Goal: Task Accomplishment & Management: Complete application form

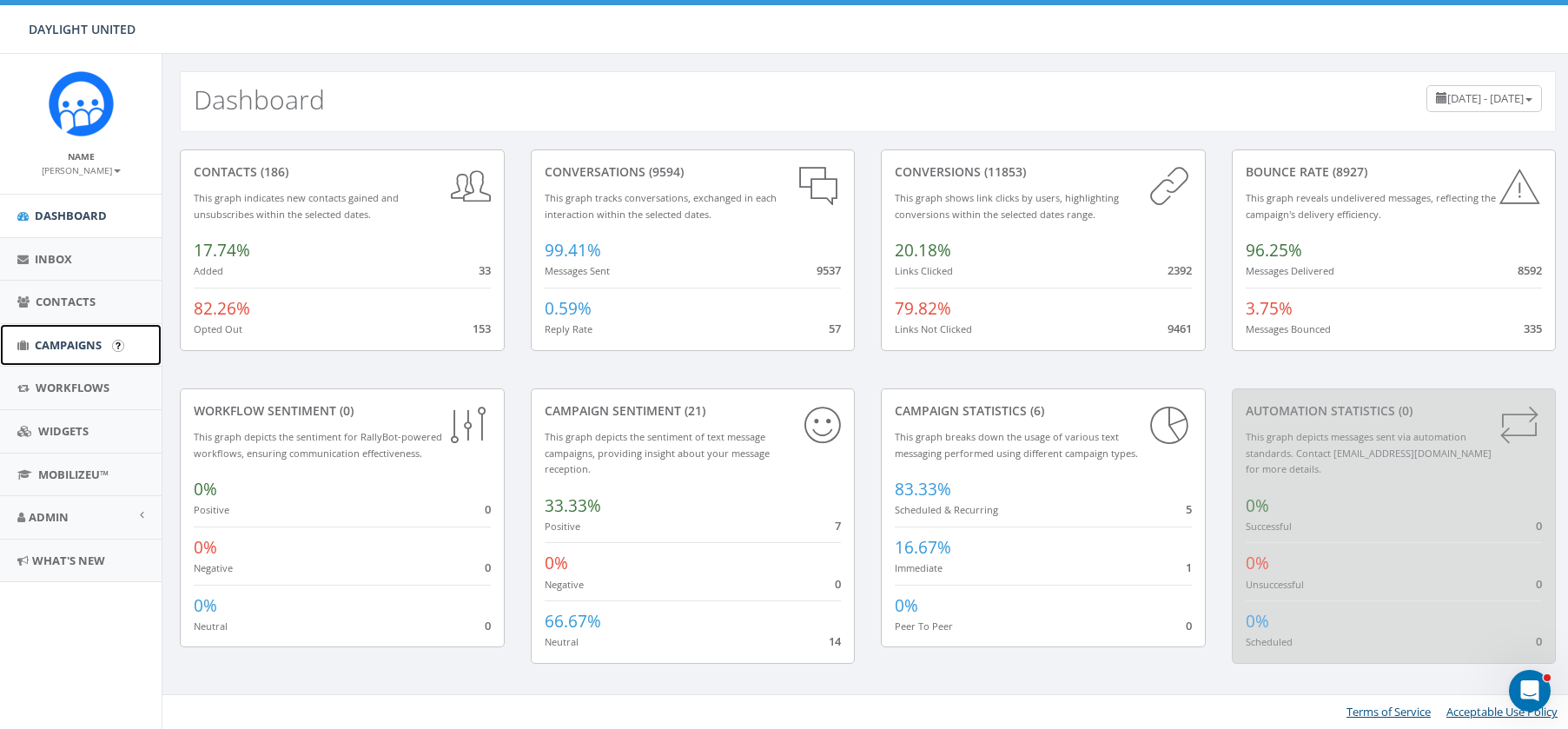
click at [72, 347] on span "Campaigns" at bounding box center [68, 345] width 67 height 16
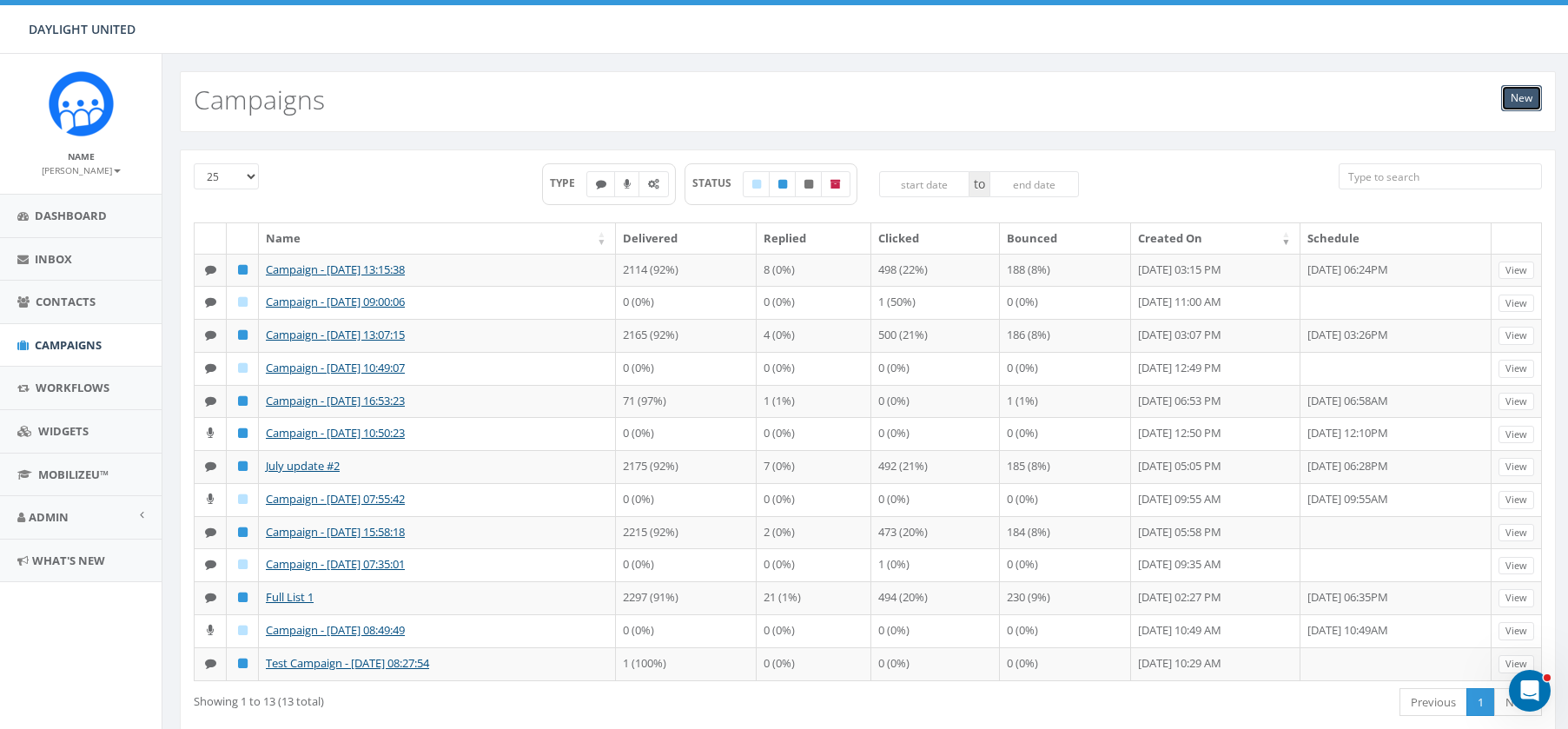
click at [1525, 99] on link "New" at bounding box center [1521, 98] width 40 height 26
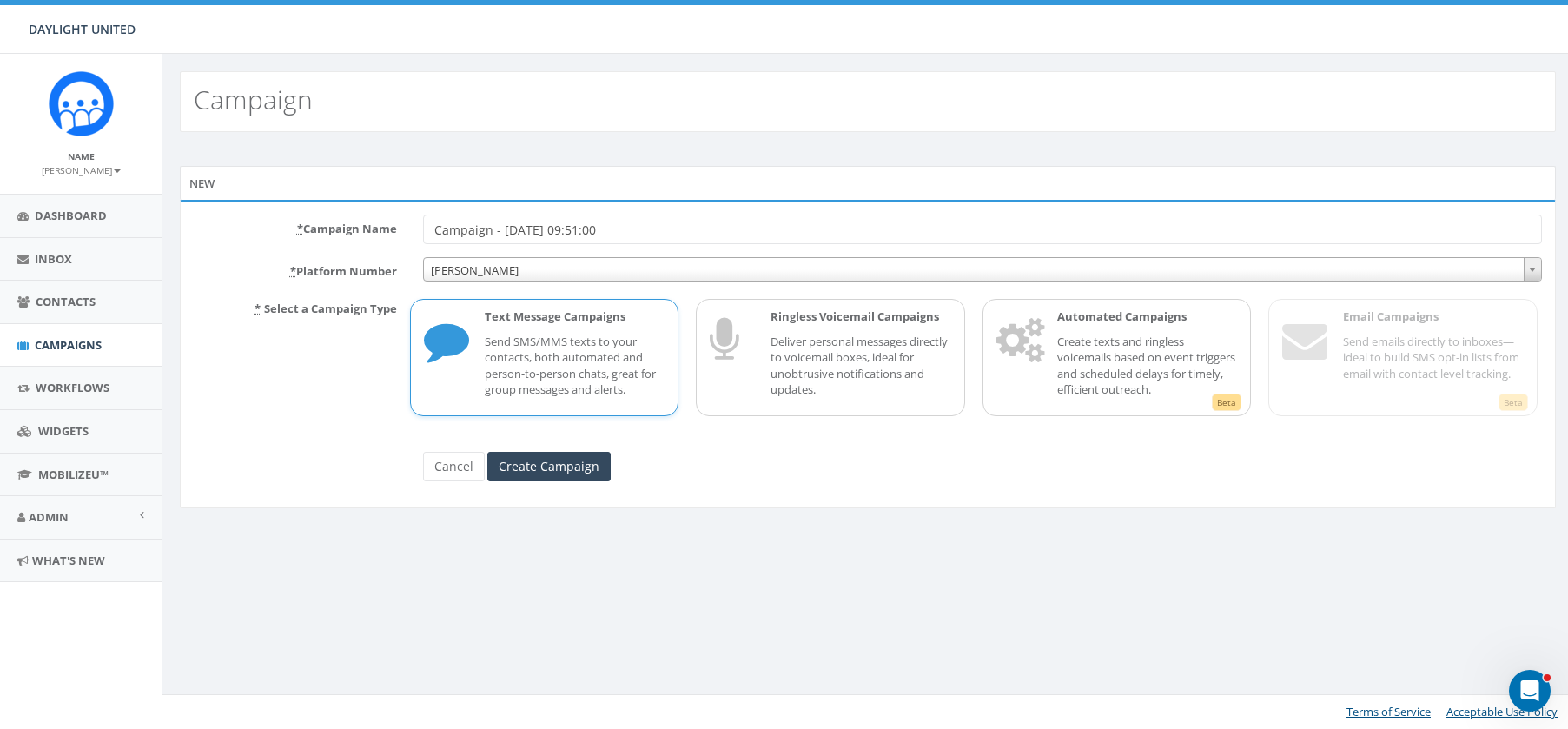
click at [571, 370] on p "Send SMS/MMS texts to your contacts, both automated and person-to-person chats,…" at bounding box center [574, 365] width 180 height 64
click at [549, 470] on input "Create Campaign" at bounding box center [548, 467] width 123 height 30
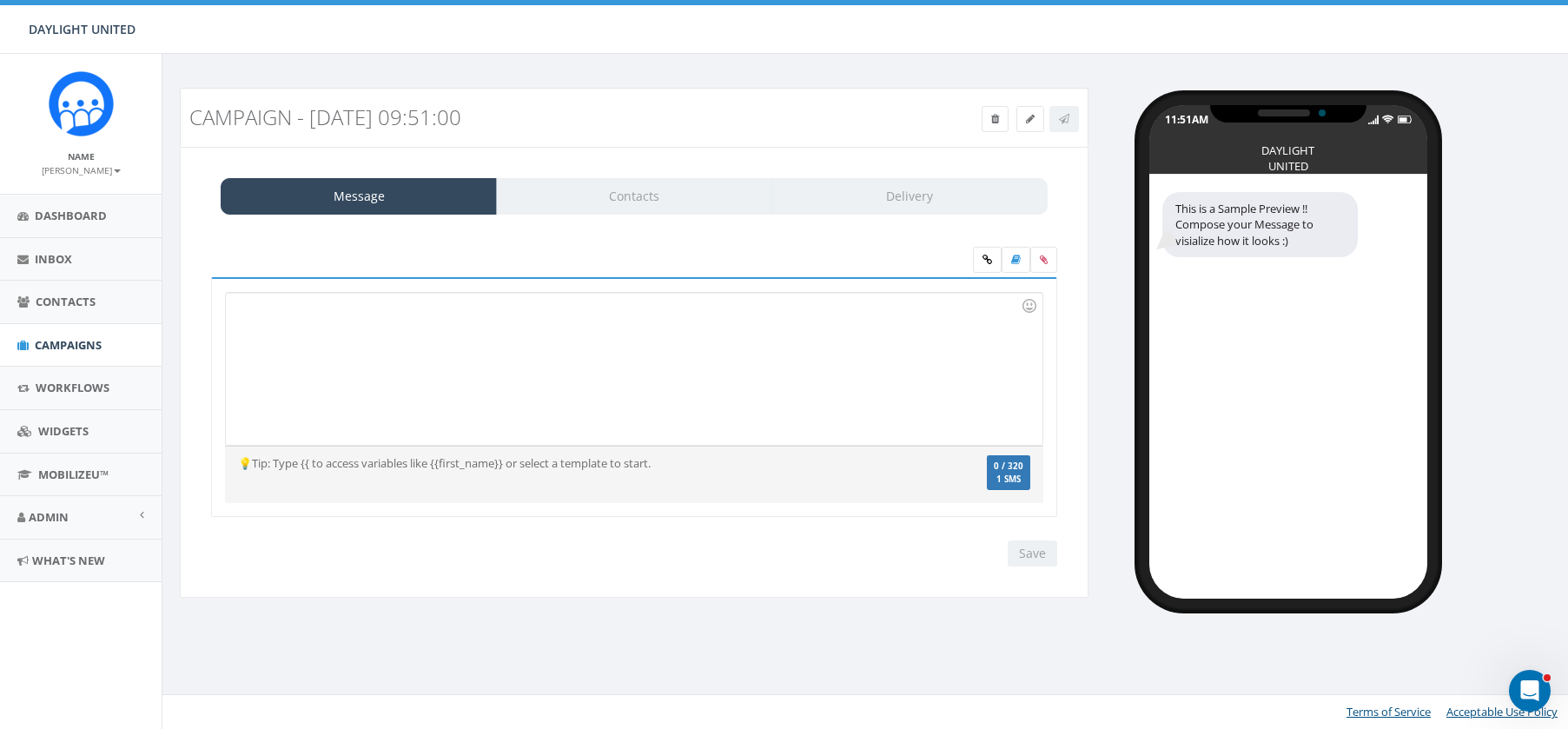
click at [382, 326] on div at bounding box center [633, 369] width 816 height 152
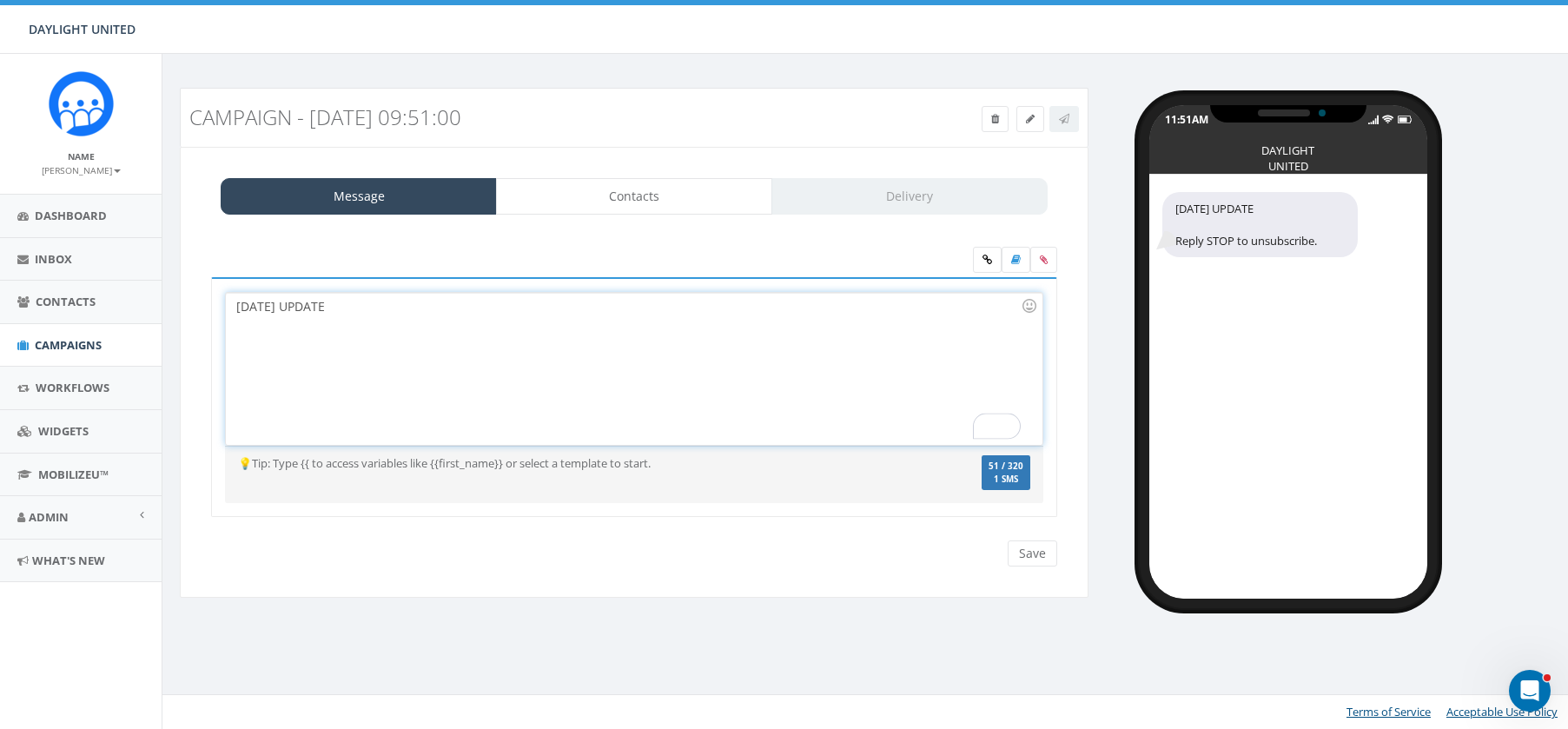
click at [391, 315] on div "OCTOBER 3, 2025 UPDATE" at bounding box center [633, 369] width 816 height 152
click at [985, 260] on icon at bounding box center [987, 259] width 10 height 11
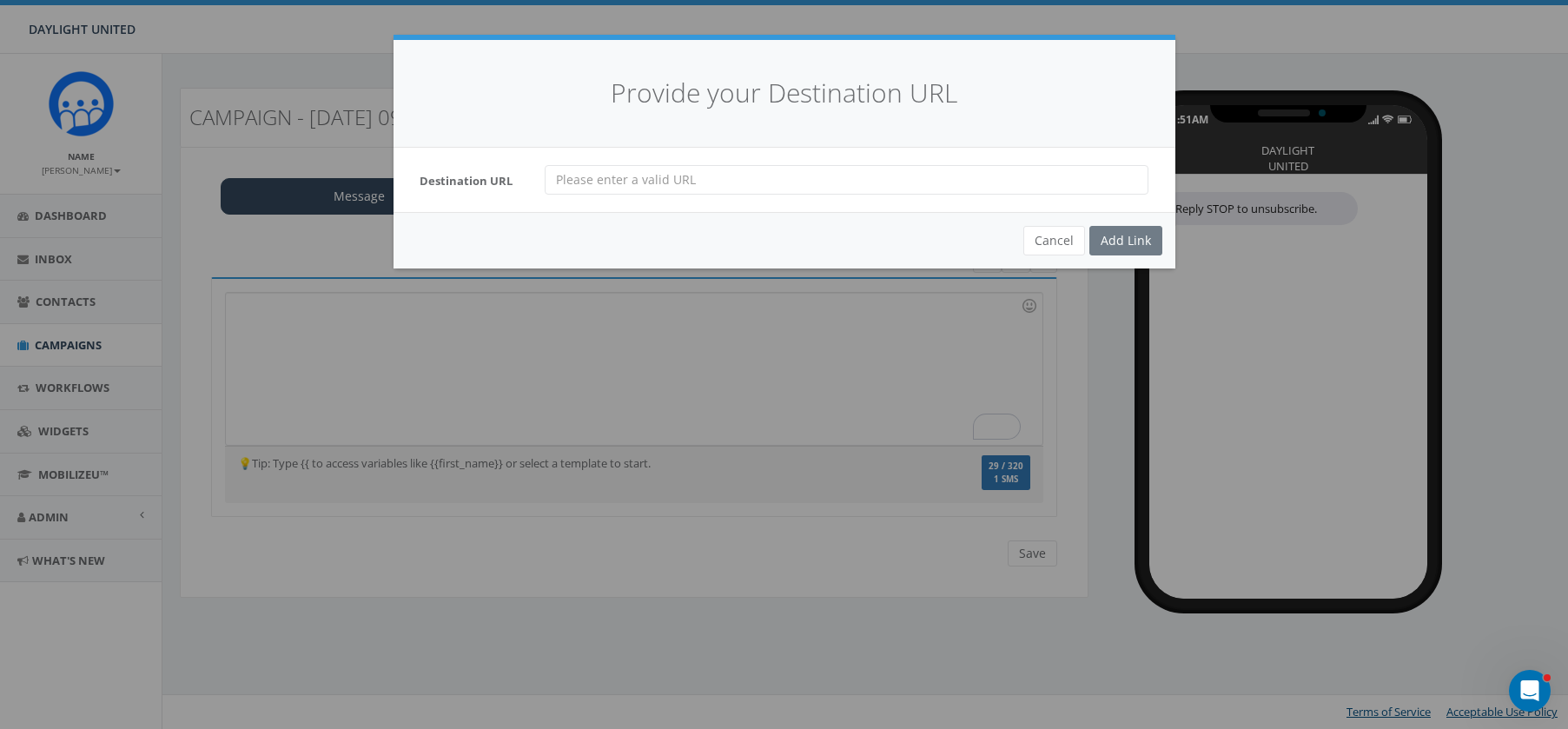
click at [684, 181] on input "url" at bounding box center [846, 180] width 604 height 30
paste input "[URL][DOMAIN_NAME]"
type input "[URL][DOMAIN_NAME]"
click at [1131, 236] on div "Add Link" at bounding box center [1125, 241] width 73 height 30
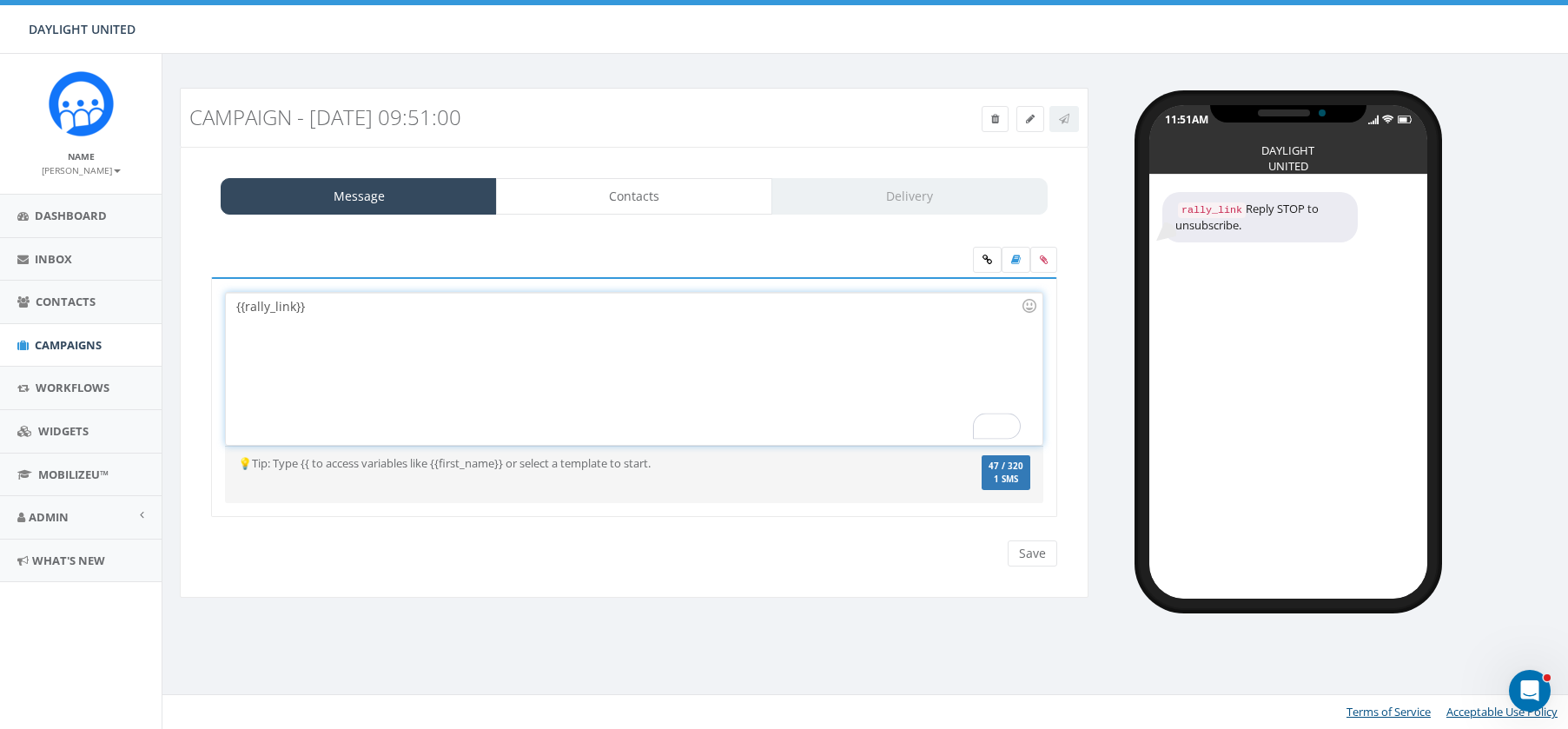
click at [236, 309] on div "{{rally_link}}" at bounding box center [633, 369] width 816 height 152
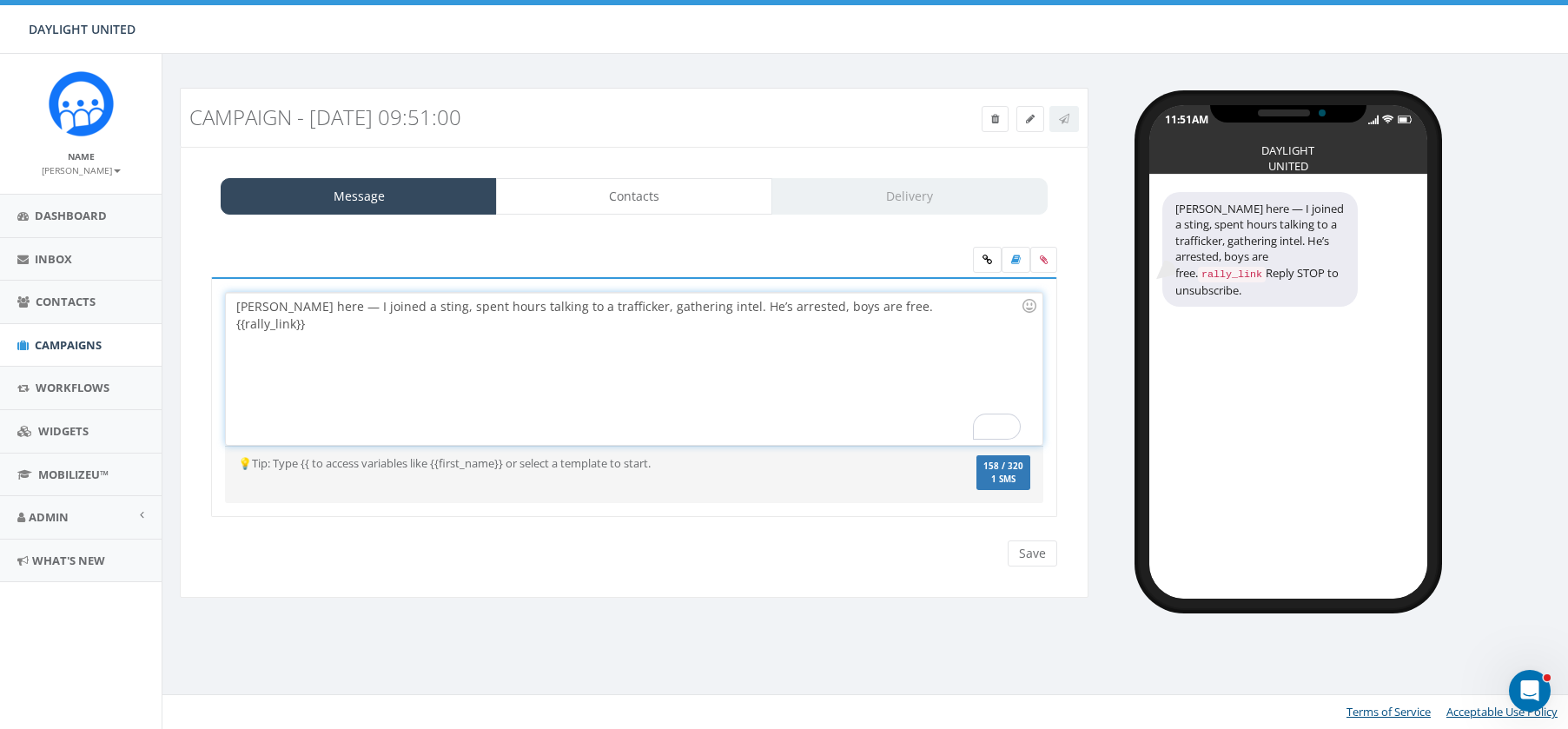
click at [873, 310] on div "David here — I joined a sting, spent hours talking to a trafficker, gathering i…" at bounding box center [633, 369] width 816 height 152
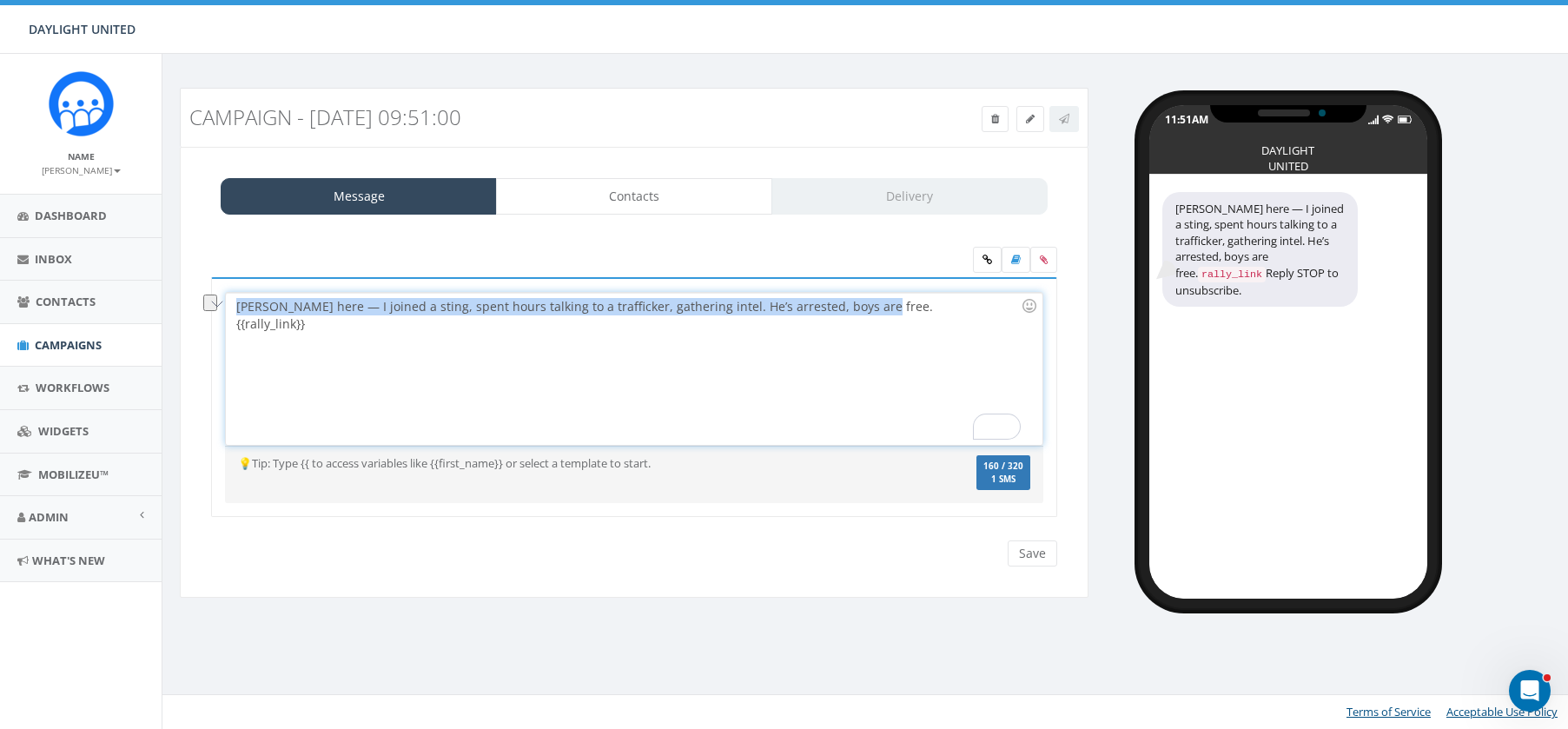
drag, startPoint x: 861, startPoint y: 309, endPoint x: 239, endPoint y: 300, distance: 622.1
click at [239, 300] on div "David here — I joined a sting, spent hours talking to a trafficker, gathering i…" at bounding box center [633, 369] width 816 height 152
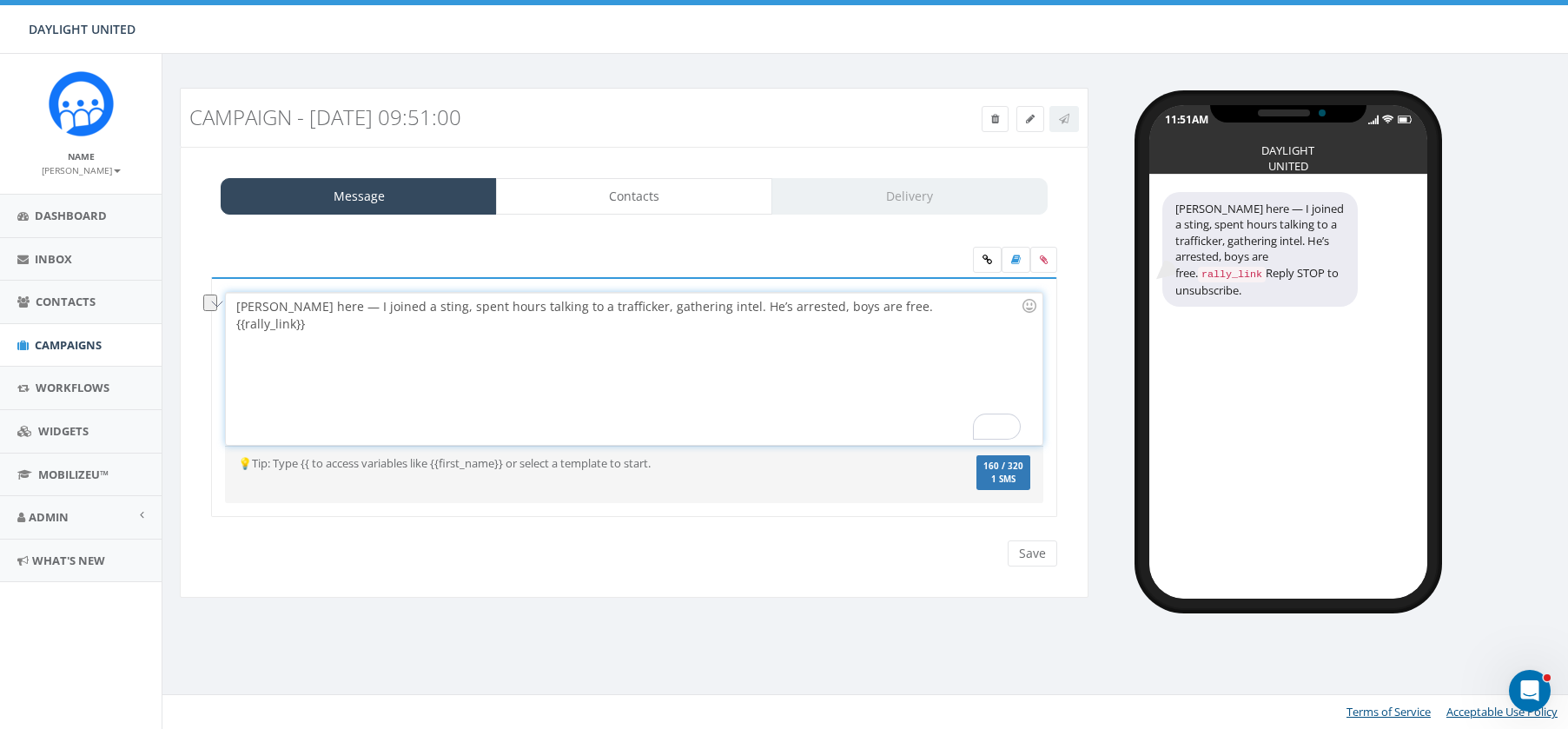
click at [541, 360] on div "David here — I joined a sting, spent hours talking to a trafficker, gathering i…" at bounding box center [633, 369] width 816 height 152
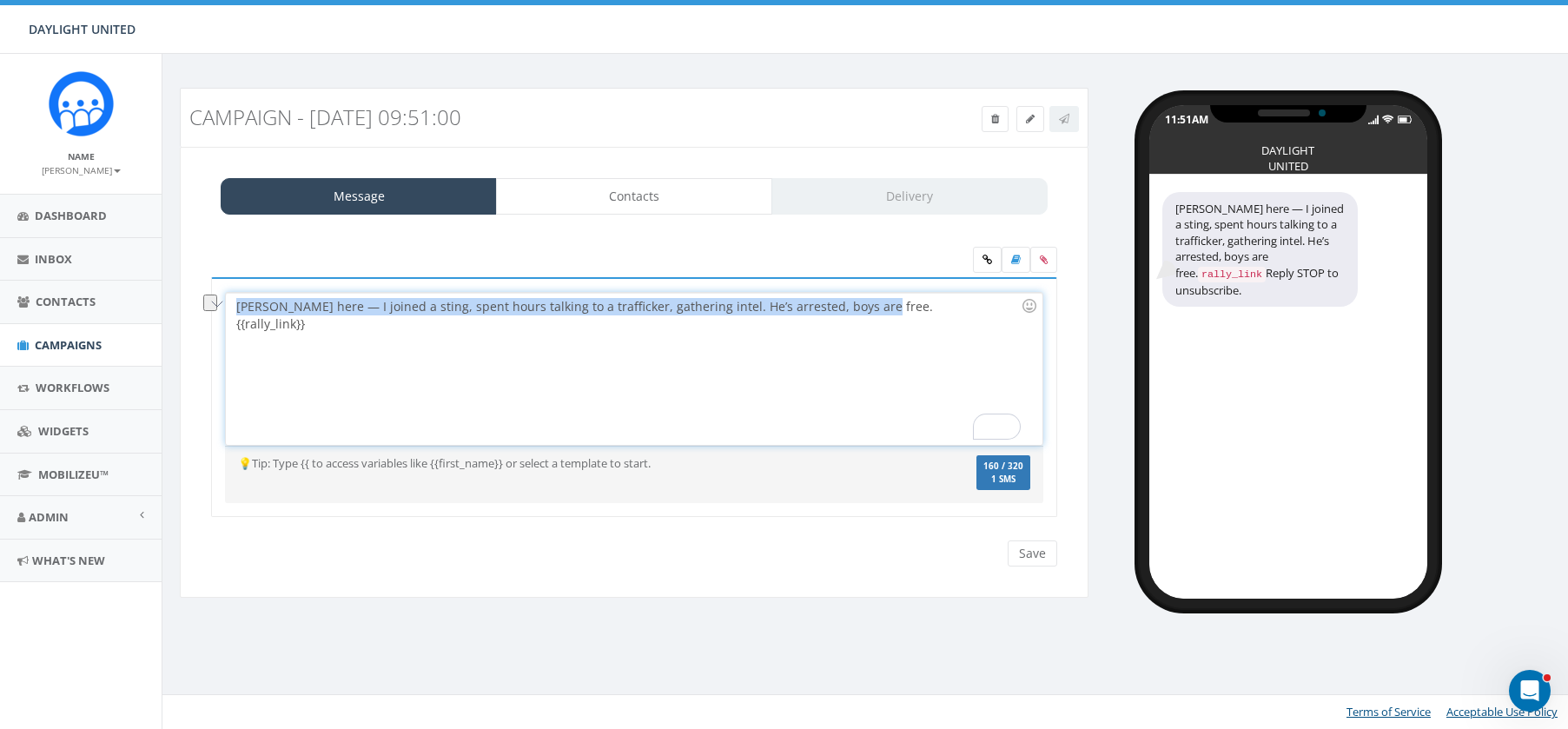
drag, startPoint x: 854, startPoint y: 309, endPoint x: 214, endPoint y: 298, distance: 640.1
click at [214, 298] on div "{{rally_link}} David here — I joined a sting, spent hours talking to a traffick…" at bounding box center [634, 398] width 846 height 241
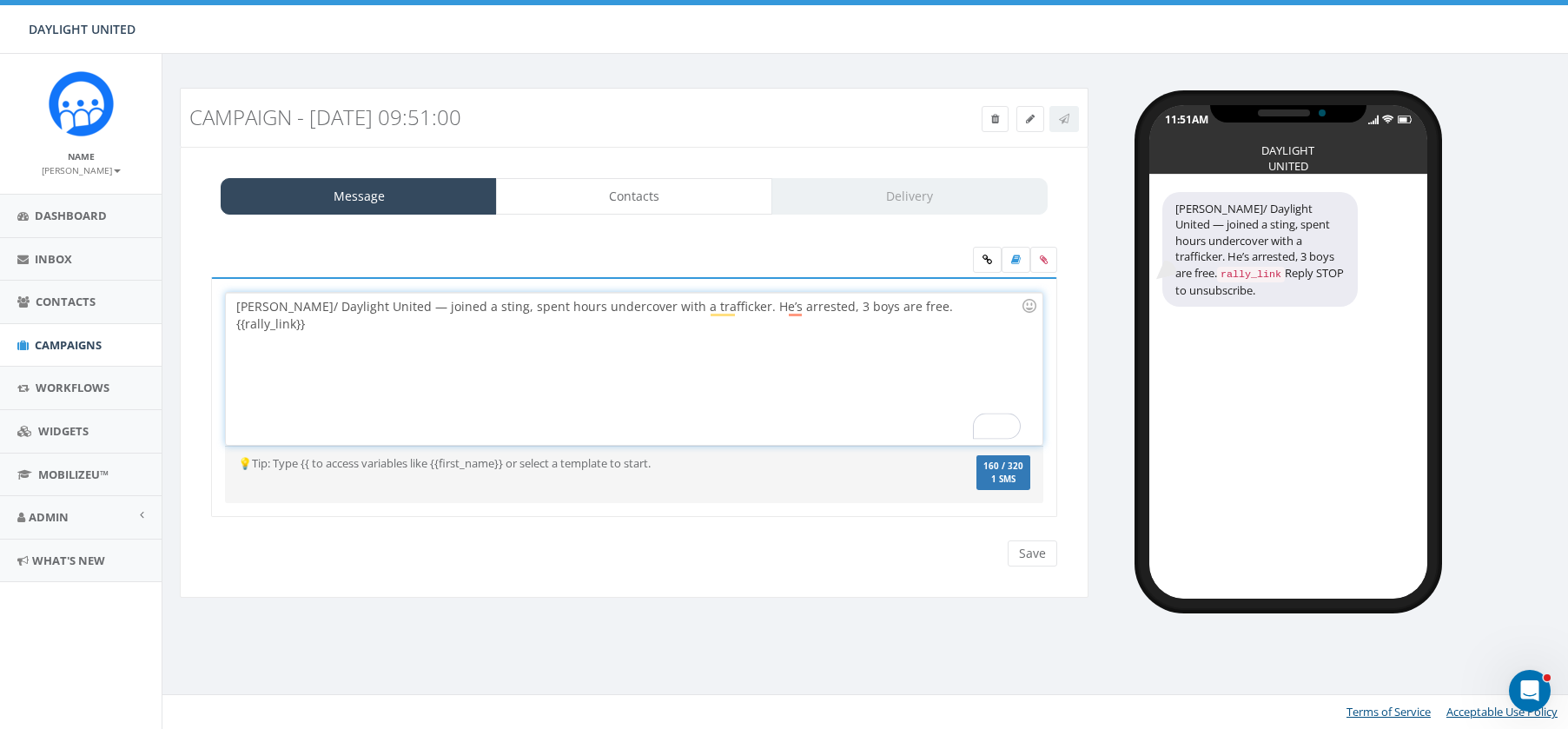
click at [236, 330] on div "David w/ Daylight United — joined a sting, spent hours undercover with a traffi…" at bounding box center [633, 369] width 816 height 152
click at [270, 310] on div "David w/ Daylight United — joined a sting, spent hours undercover with a traffi…" at bounding box center [633, 369] width 816 height 152
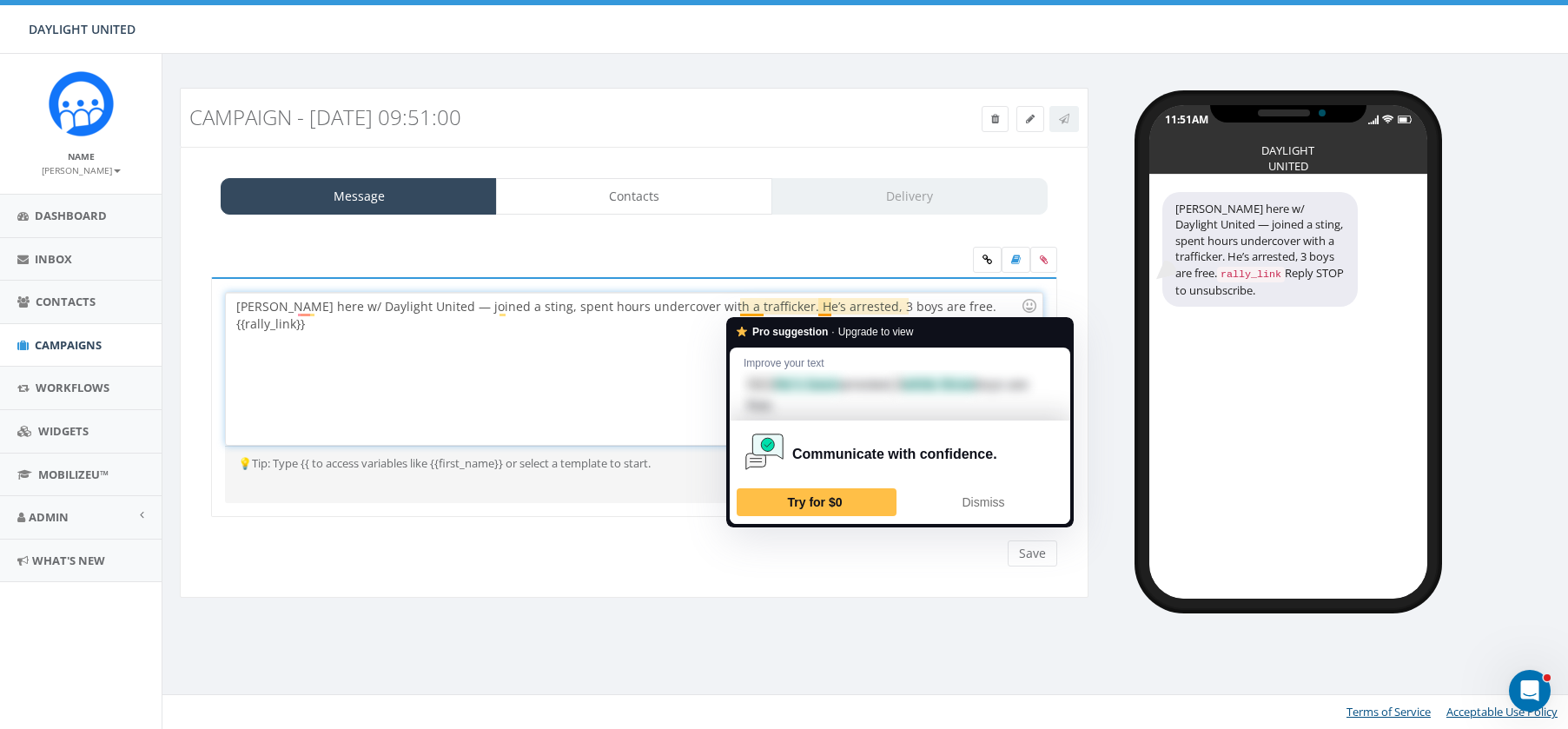
click at [709, 333] on div "David here w/ Daylight United — joined a sting, spent hours undercover with a t…" at bounding box center [633, 369] width 816 height 152
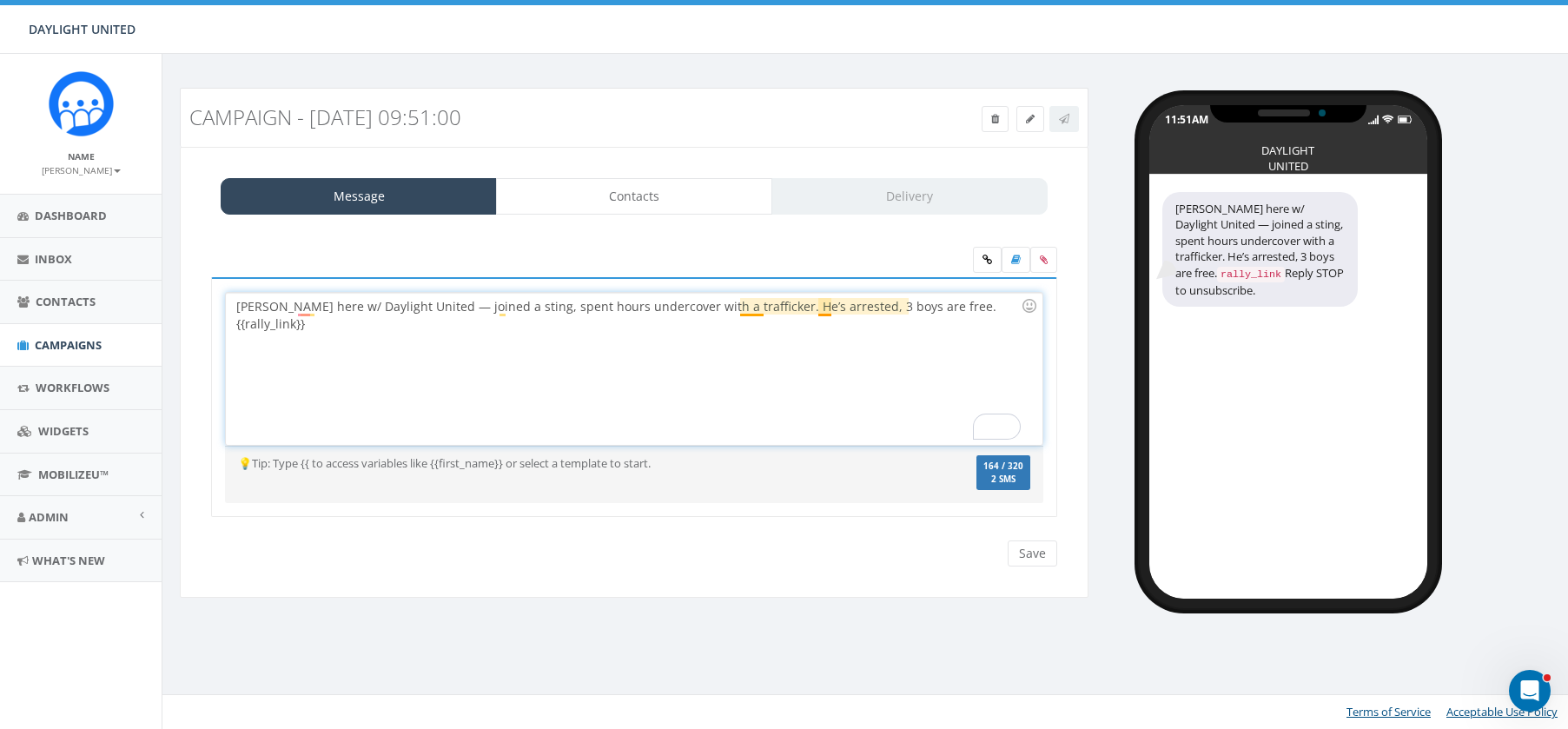
click at [740, 309] on div "David here w/ Daylight United — joined a sting, spent hours undercover with a t…" at bounding box center [633, 369] width 816 height 152
click at [423, 310] on div "David here w/ Daylight United — joined a sting, spent hours undercover with a t…" at bounding box center [633, 369] width 816 height 152
click at [407, 306] on div "David here w/ Daylight United —joined a sting, spent hours undercover with a tr…" at bounding box center [633, 369] width 816 height 152
click at [672, 308] on div "David here w/ Daylight United—joined a sting, spent hours undercover with a tra…" at bounding box center [633, 369] width 816 height 152
drag, startPoint x: 899, startPoint y: 305, endPoint x: 804, endPoint y: 310, distance: 95.1
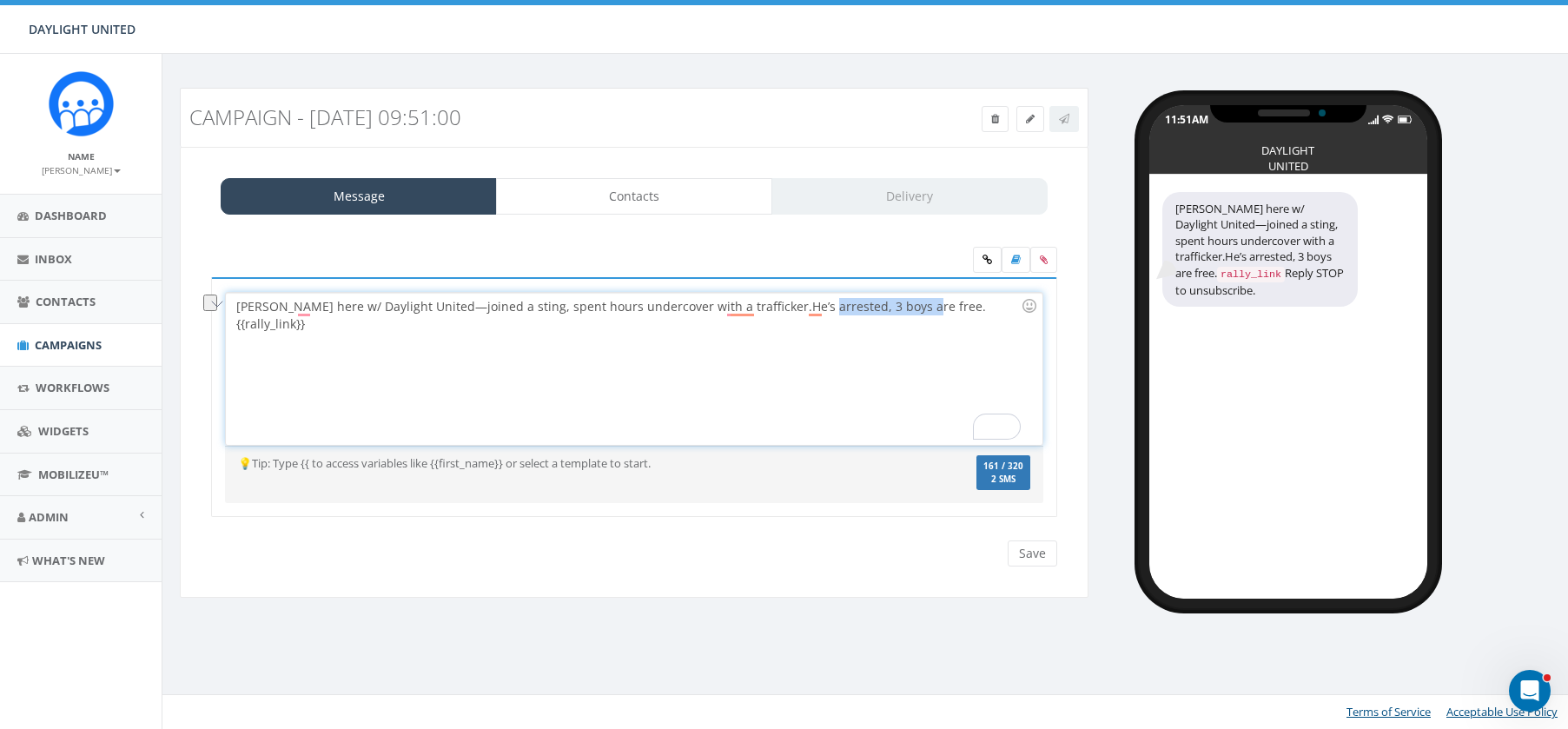
click at [804, 310] on div "David here w/ Daylight United—joined a sting, spent hours undercover with a tra…" at bounding box center [633, 369] width 816 height 152
click at [733, 307] on div "David here w/ Daylight United—joined a sting, spent hours undercover with a tra…" at bounding box center [633, 369] width 816 height 152
click at [415, 312] on div "David here w/ Daylight United—joined a sting, spent hours undercover with a tra…" at bounding box center [633, 369] width 816 height 152
click at [740, 310] on div "David here w/ Daylight United—I joined a sting, spent hours undercover with a t…" at bounding box center [633, 369] width 816 height 152
click at [1028, 552] on input "Save" at bounding box center [1033, 553] width 49 height 26
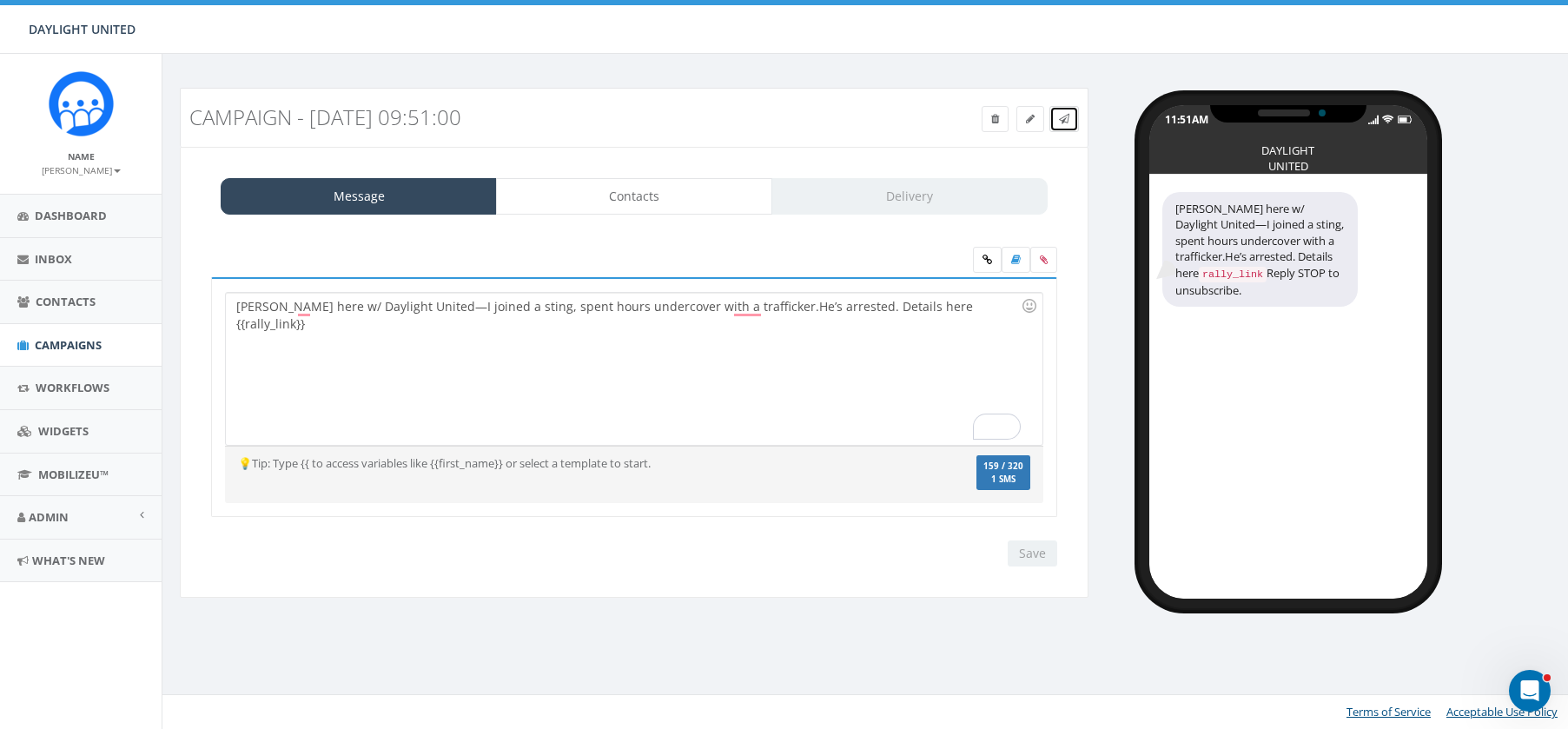
click at [1067, 113] on icon at bounding box center [1063, 118] width 11 height 11
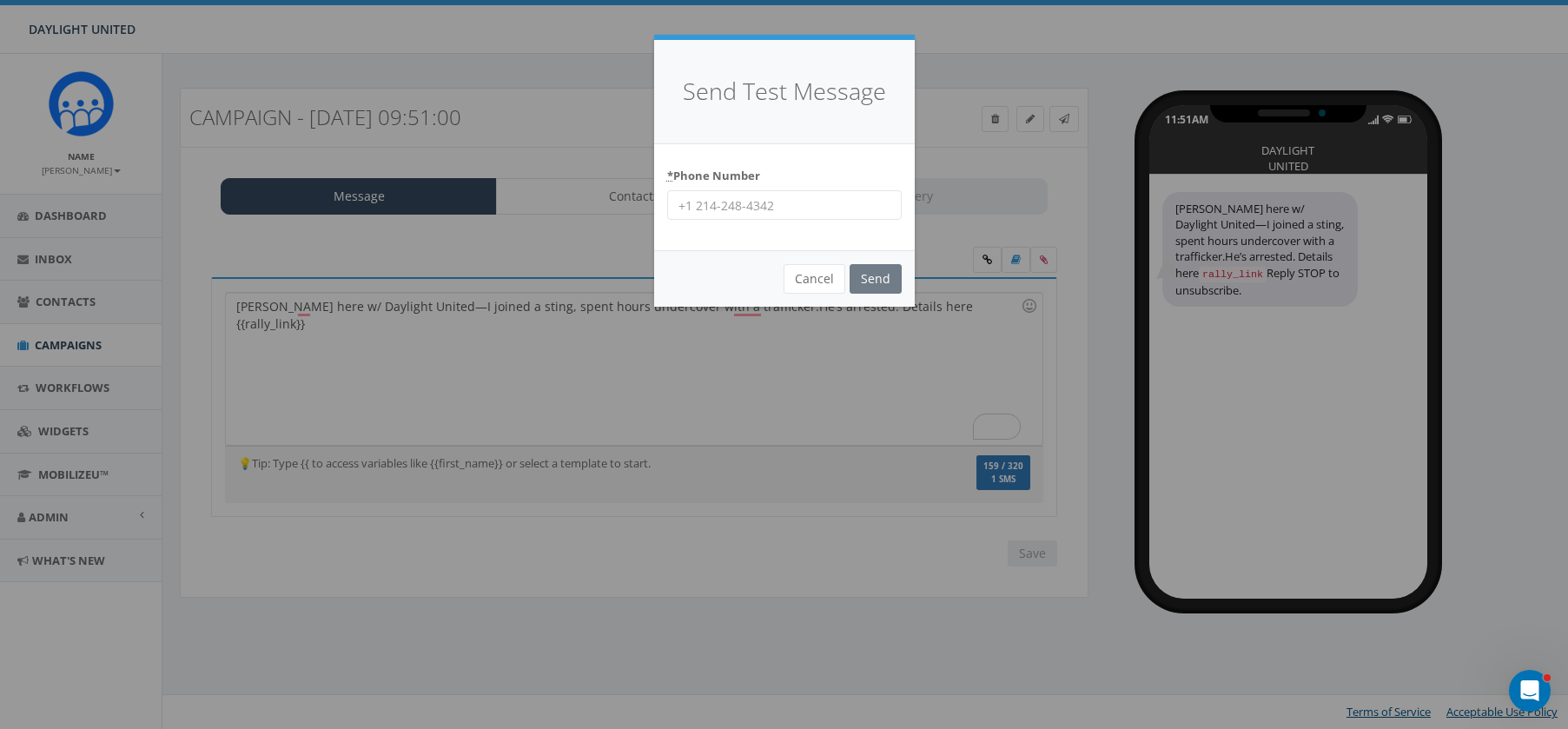
click at [736, 210] on input "* Phone Number" at bounding box center [784, 205] width 235 height 30
type input "402 730 0475"
click at [886, 284] on input "Send" at bounding box center [875, 279] width 52 height 30
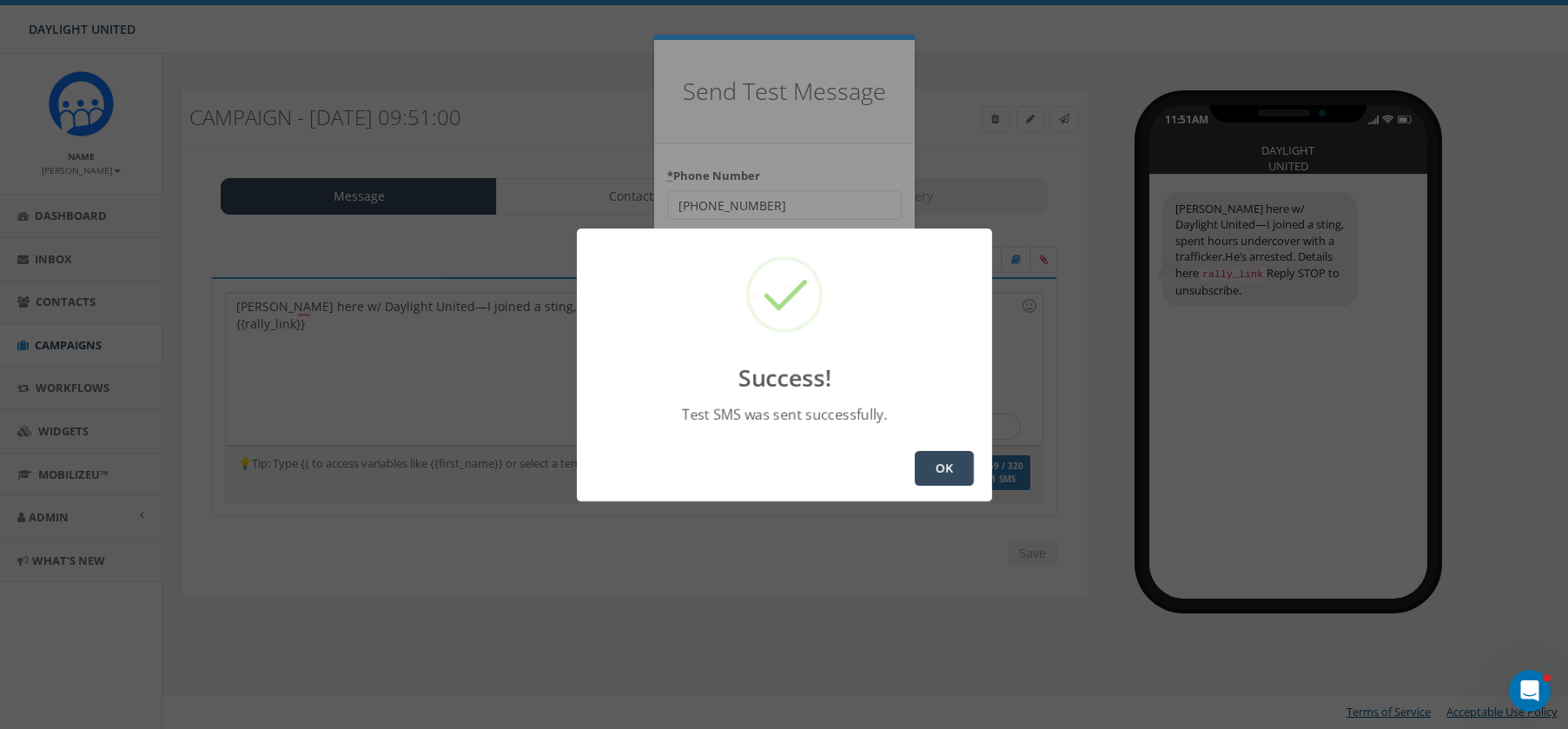
click at [951, 472] on button "OK" at bounding box center [944, 468] width 59 height 35
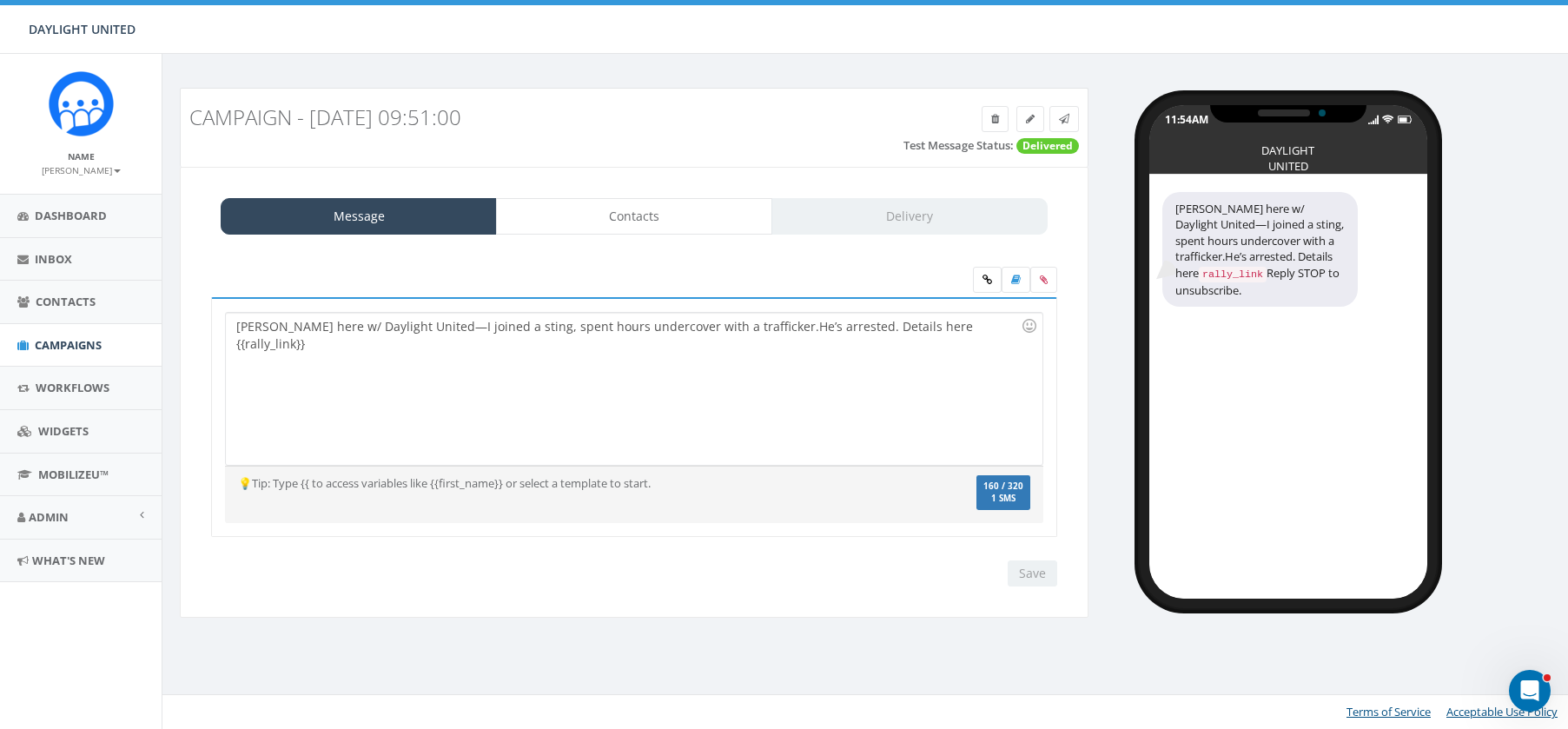
click at [416, 328] on div "David here w/ Daylight United—I joined a sting, spent hours undercover with a t…" at bounding box center [633, 389] width 816 height 152
click at [407, 328] on div "David here w/ Daylight United - I joined a sting, spent hours undercover with a…" at bounding box center [633, 389] width 816 height 152
click at [484, 404] on div "David here w/ Daylight United- I joined a sting, spent hours undercover with a …" at bounding box center [633, 389] width 816 height 152
click at [813, 328] on div "David here w/ Daylight United- I joined a sting, spent hours undercover with a …" at bounding box center [633, 389] width 816 height 152
click at [1056, 120] on link at bounding box center [1064, 118] width 30 height 26
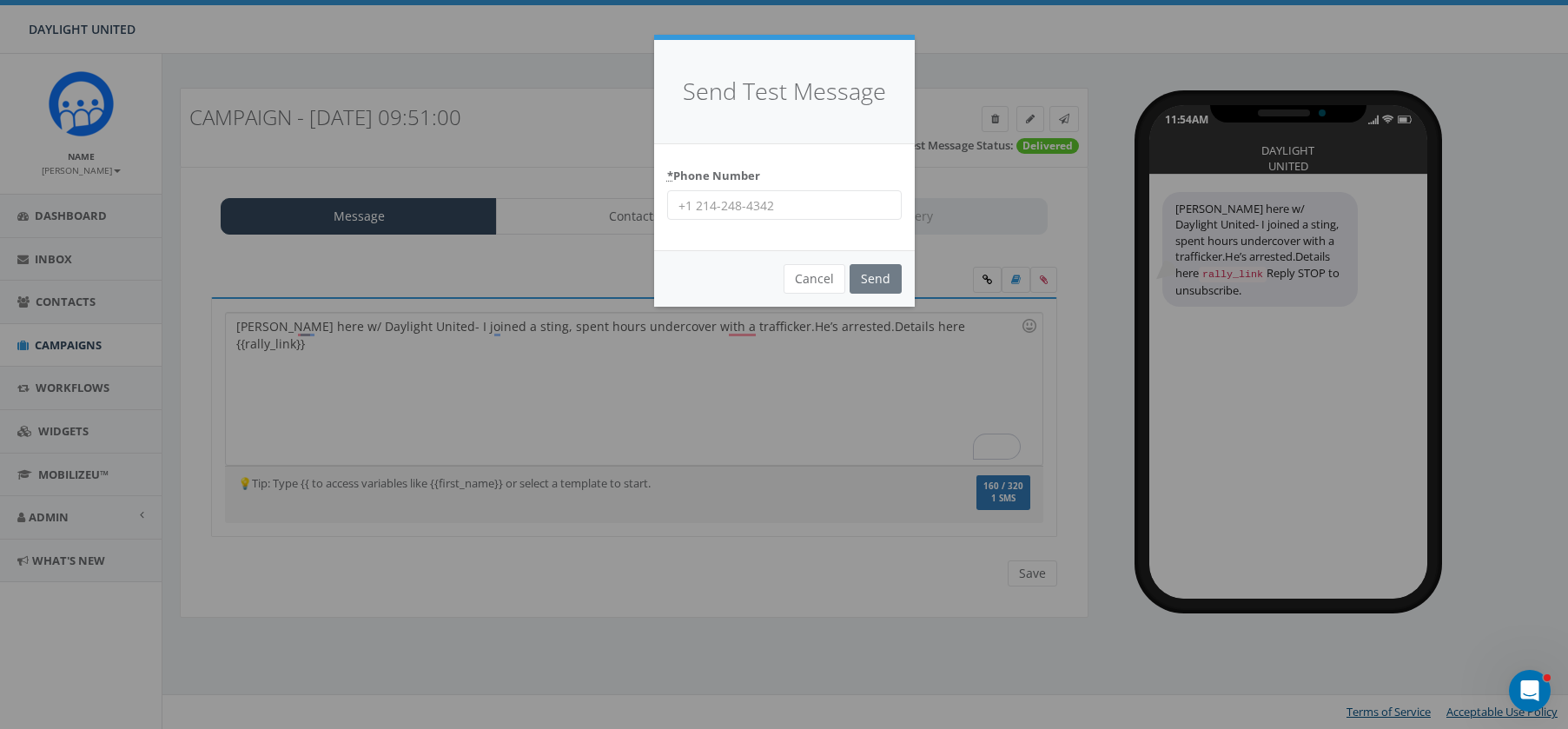
click at [752, 214] on input "* Phone Number" at bounding box center [784, 205] width 235 height 30
type input "402 730 0989"
click at [870, 280] on input "Send" at bounding box center [875, 279] width 52 height 30
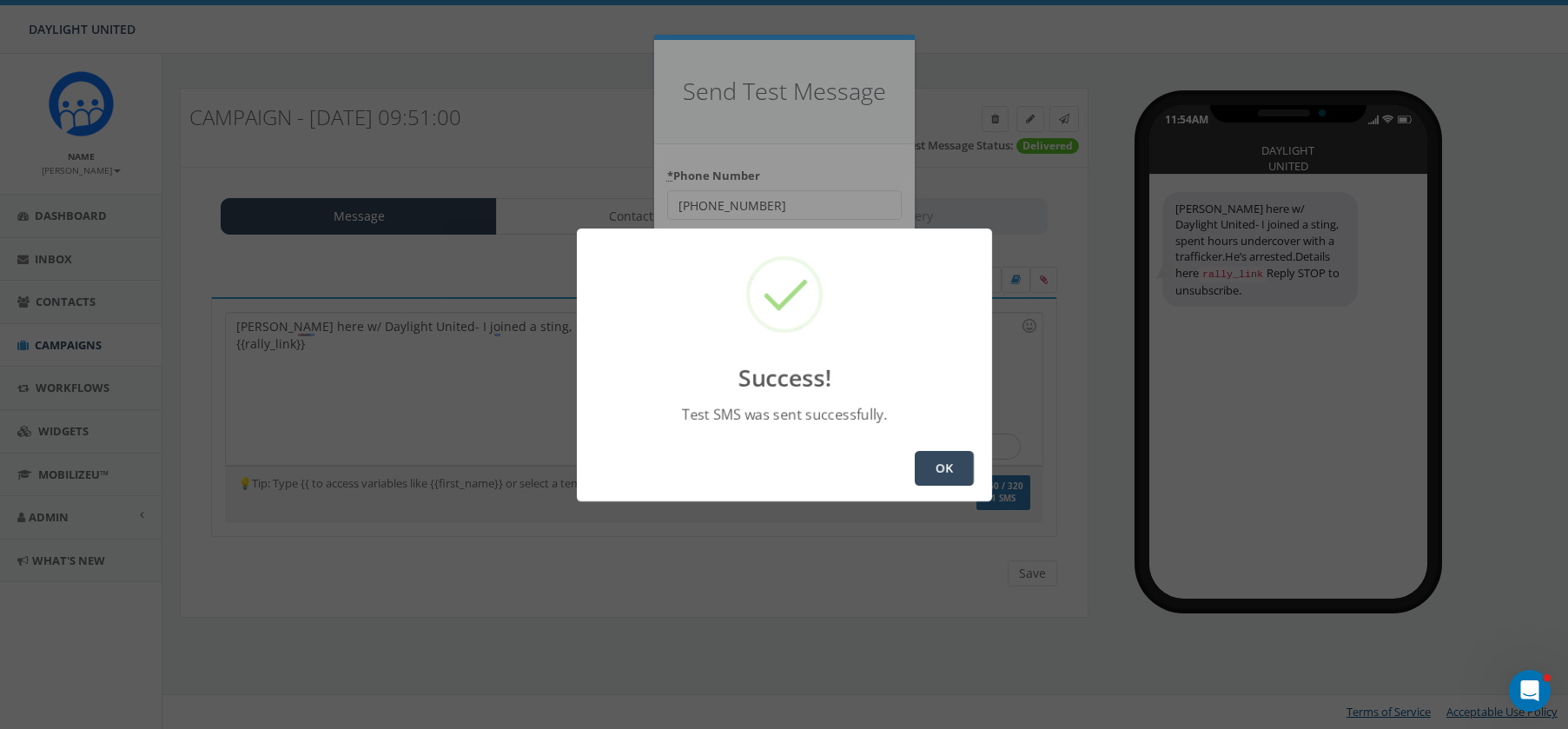
click at [945, 463] on button "OK" at bounding box center [944, 468] width 59 height 35
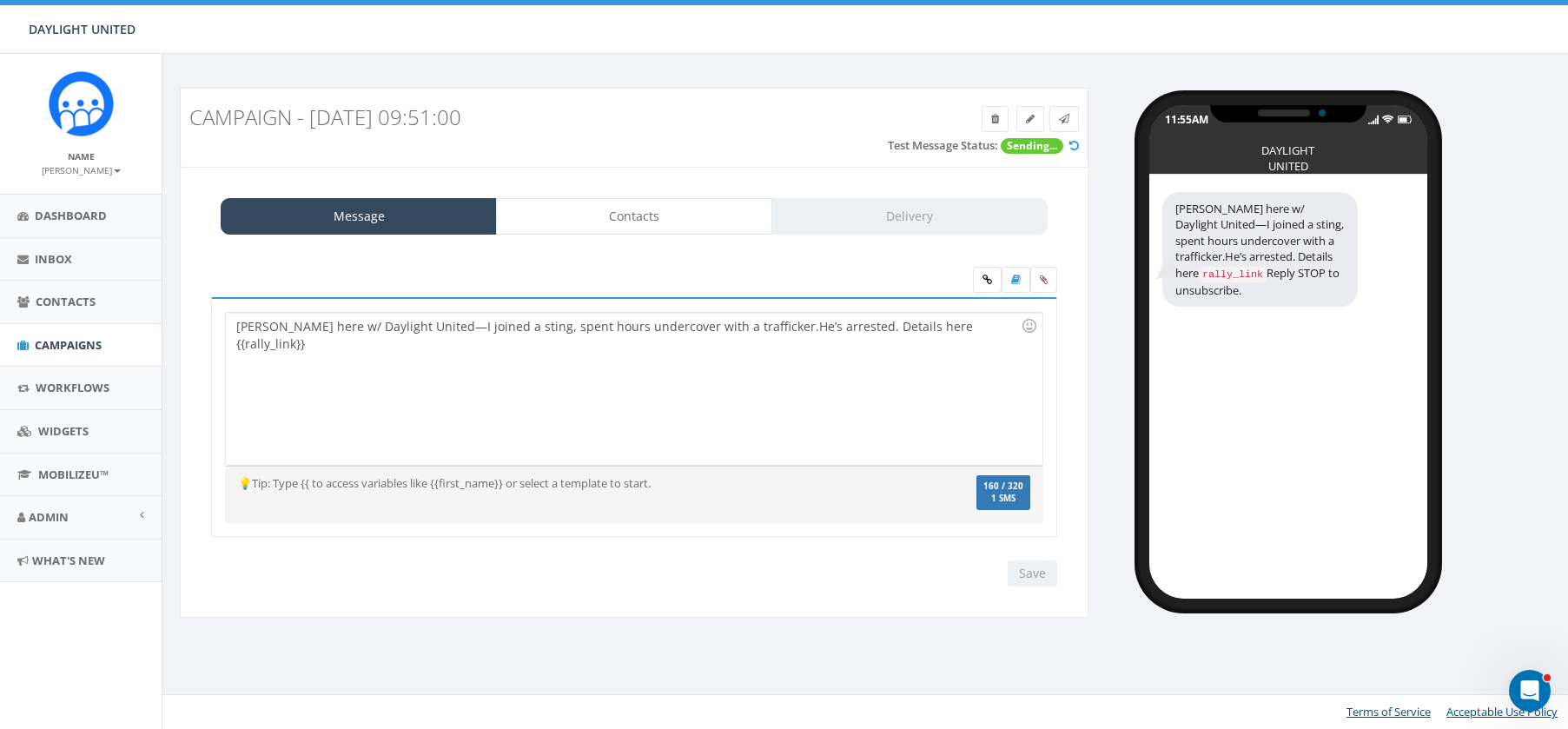
click at [416, 328] on div "[PERSON_NAME] here w/ Daylight United—I joined a sting, spent hours undercover …" at bounding box center [633, 389] width 816 height 152
click at [1030, 567] on input "Save" at bounding box center [1033, 573] width 49 height 26
click at [1066, 113] on icon at bounding box center [1063, 118] width 11 height 11
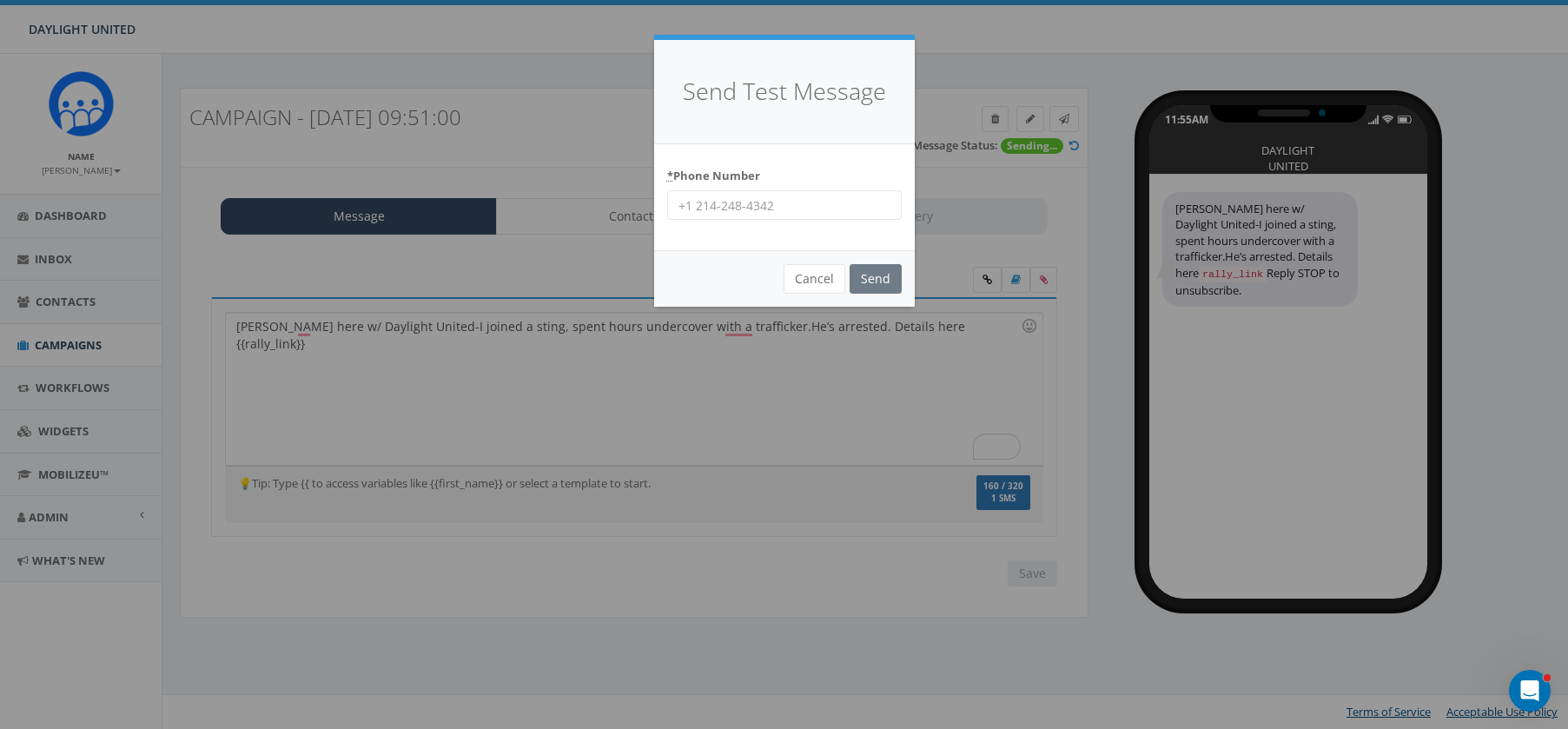
click at [754, 210] on input "* Phone Number" at bounding box center [784, 205] width 235 height 30
type input "402 730 0475"
click at [872, 286] on input "Send" at bounding box center [875, 279] width 52 height 30
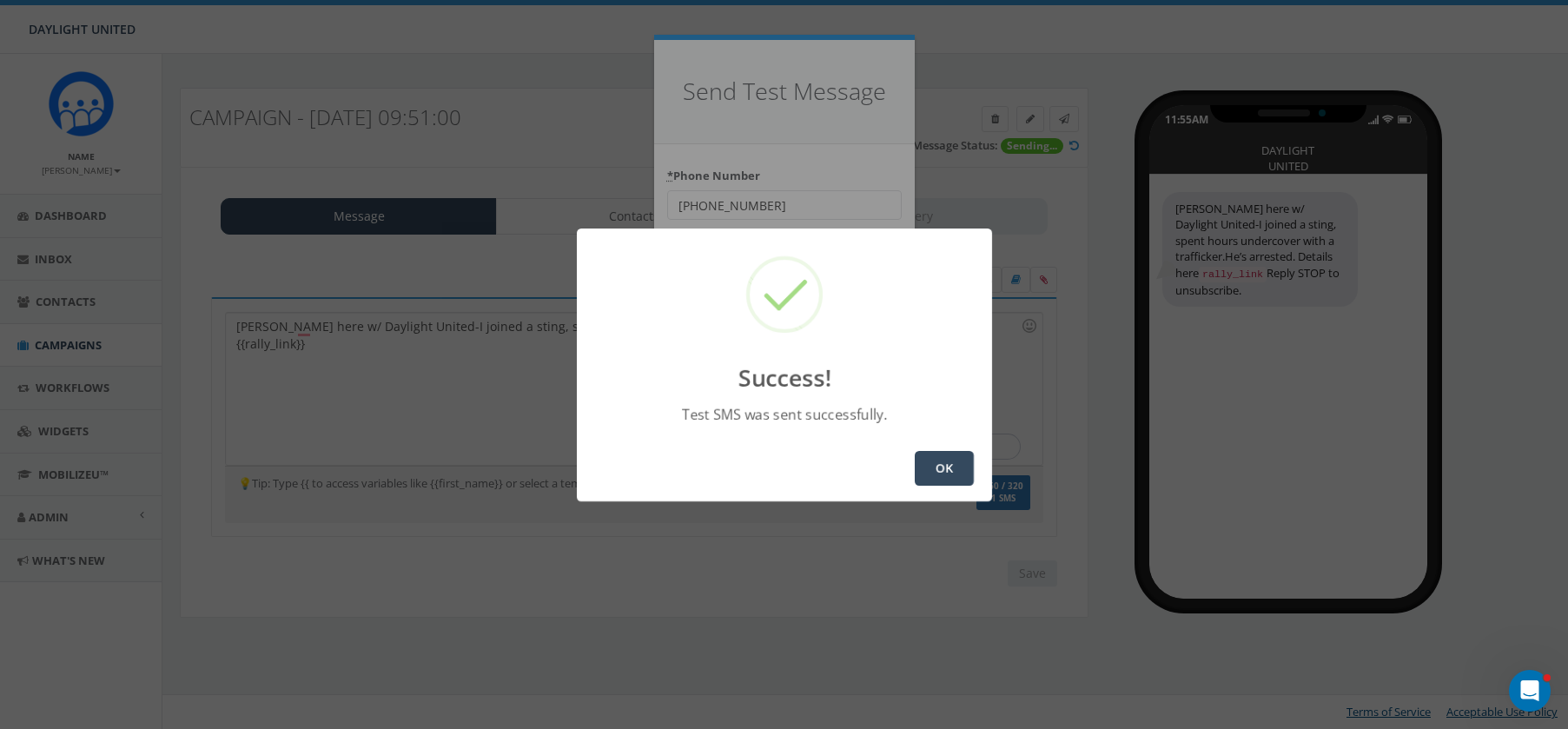
click at [939, 468] on button "OK" at bounding box center [944, 468] width 59 height 35
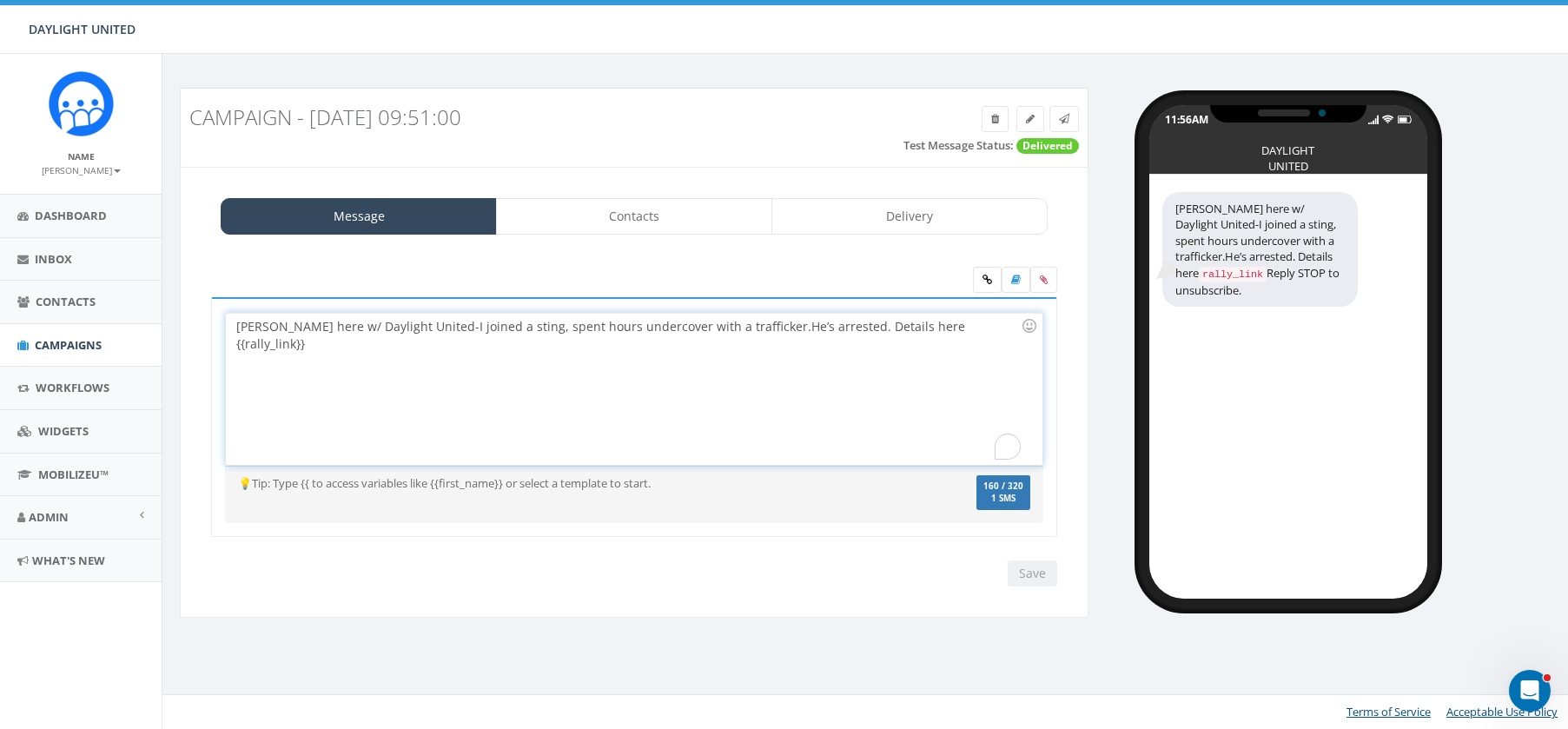
click at [980, 353] on div "[PERSON_NAME] here w/ Daylight United-I joined a sting, spent hours undercover …" at bounding box center [633, 389] width 816 height 152
click at [1033, 574] on input "Save" at bounding box center [1033, 573] width 49 height 26
click at [620, 366] on div "[PERSON_NAME] here w/ Daylight United-I joined a sting, spent hours undercover …" at bounding box center [633, 389] width 816 height 152
drag, startPoint x: 953, startPoint y: 331, endPoint x: 881, endPoint y: 331, distance: 72.0
click at [881, 331] on div "[PERSON_NAME] here w/ Daylight United-I joined a sting, spent hours undercover …" at bounding box center [633, 389] width 816 height 152
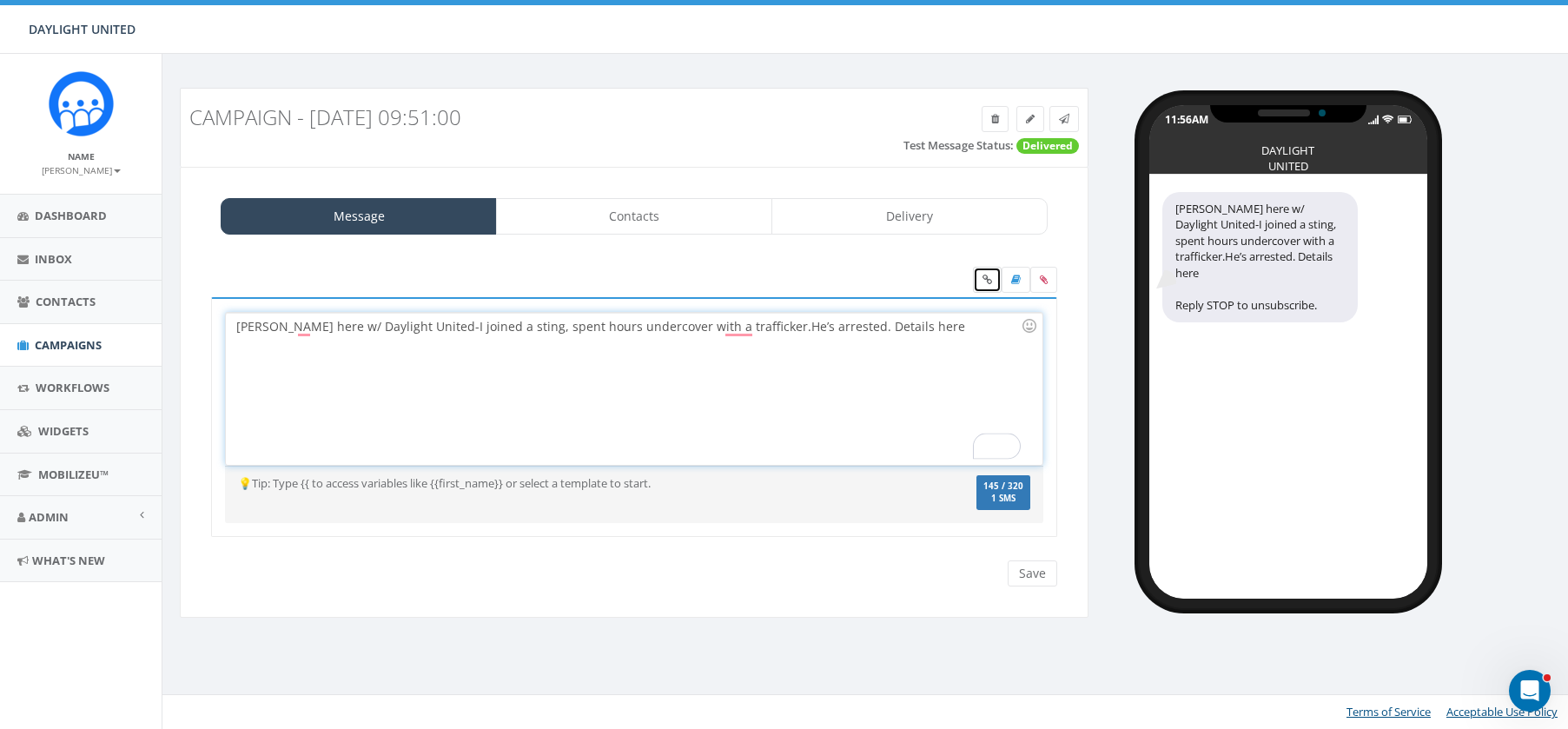
click at [979, 273] on link at bounding box center [986, 279] width 29 height 26
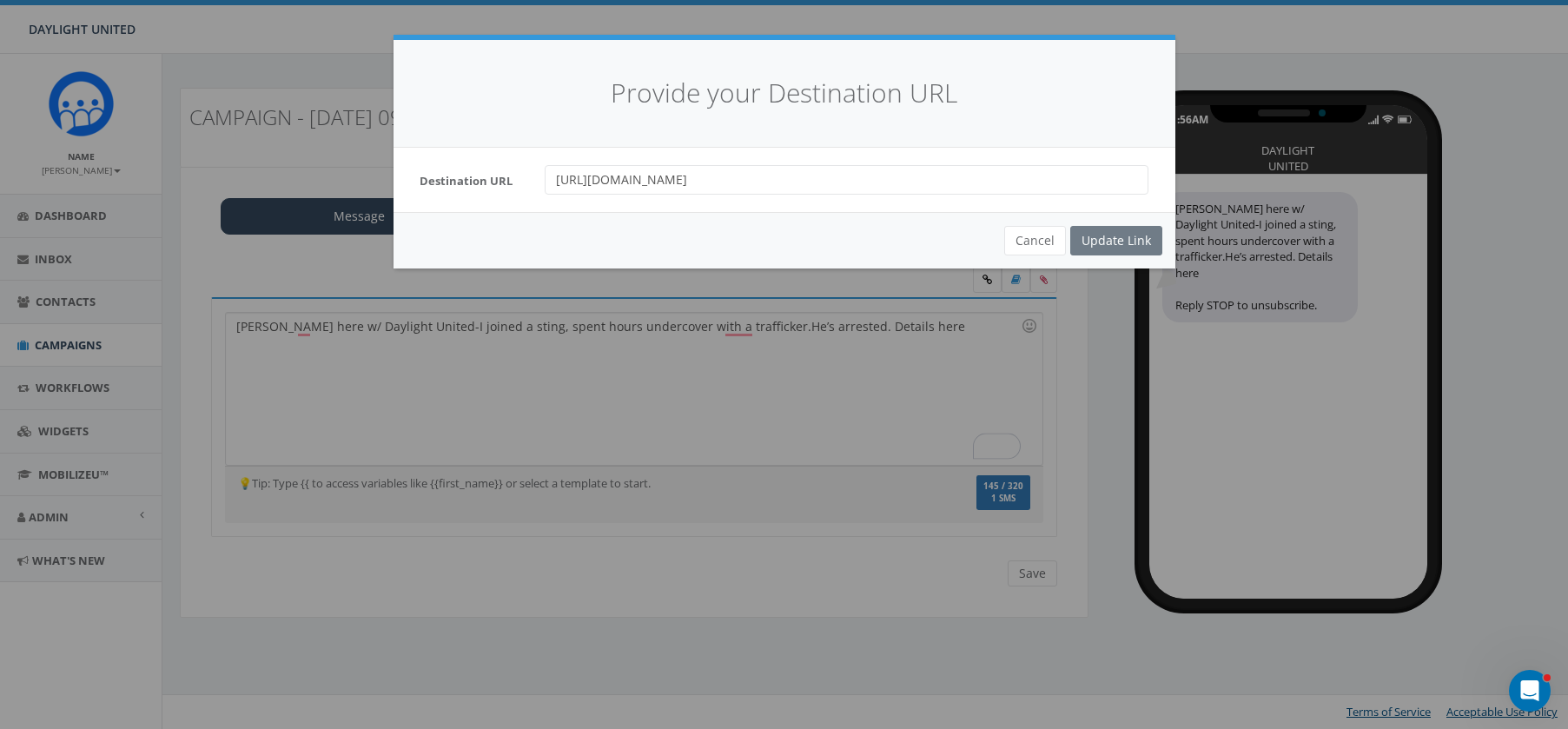
click at [790, 183] on input "https://remedydrive.com/daylightunitedupdate" at bounding box center [846, 180] width 604 height 30
paste input "rescue"
type input "https://remedydrive.com/daylightunitedrescueupdate"
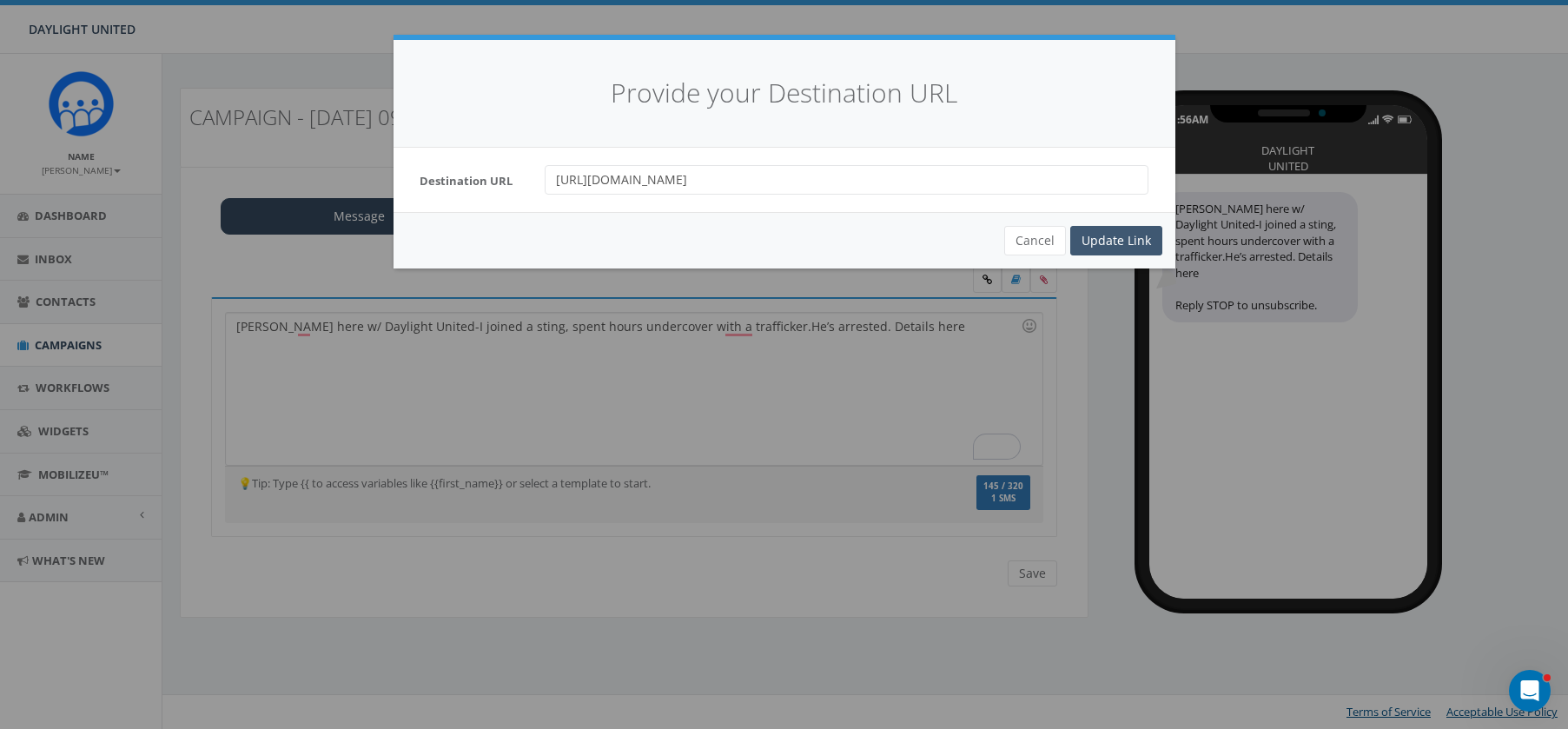
click at [1124, 242] on div "Update Link" at bounding box center [1115, 241] width 92 height 30
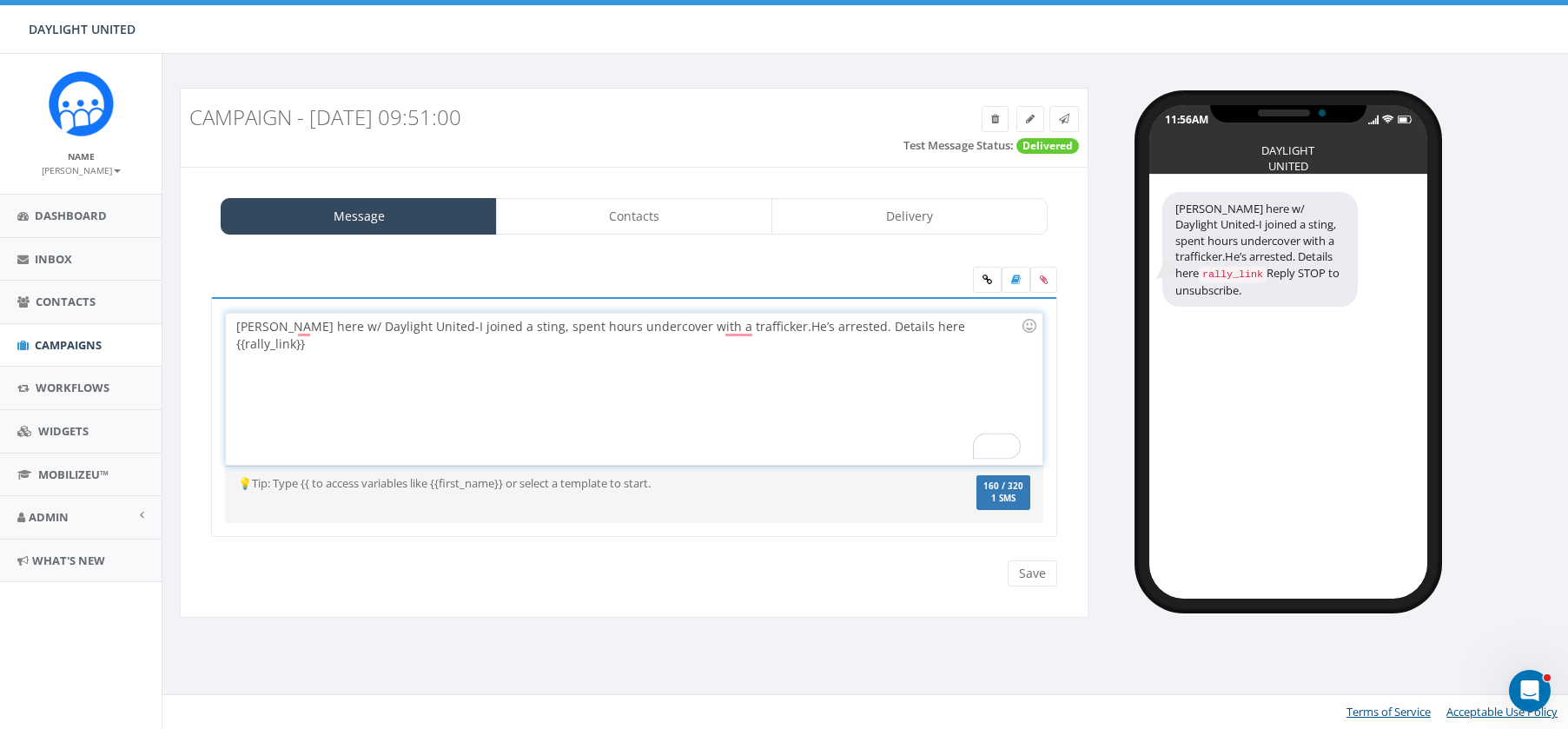
click at [978, 336] on div "David here w/ Daylight United-I joined a sting, spent hours undercover with a t…" at bounding box center [633, 389] width 816 height 152
click at [882, 328] on div "David here w/ Daylight United-I joined a sting, spent hours undercover with a t…" at bounding box center [633, 389] width 816 height 152
click at [1024, 573] on input "Save" at bounding box center [1033, 573] width 49 height 26
click at [1064, 120] on icon at bounding box center [1063, 118] width 11 height 11
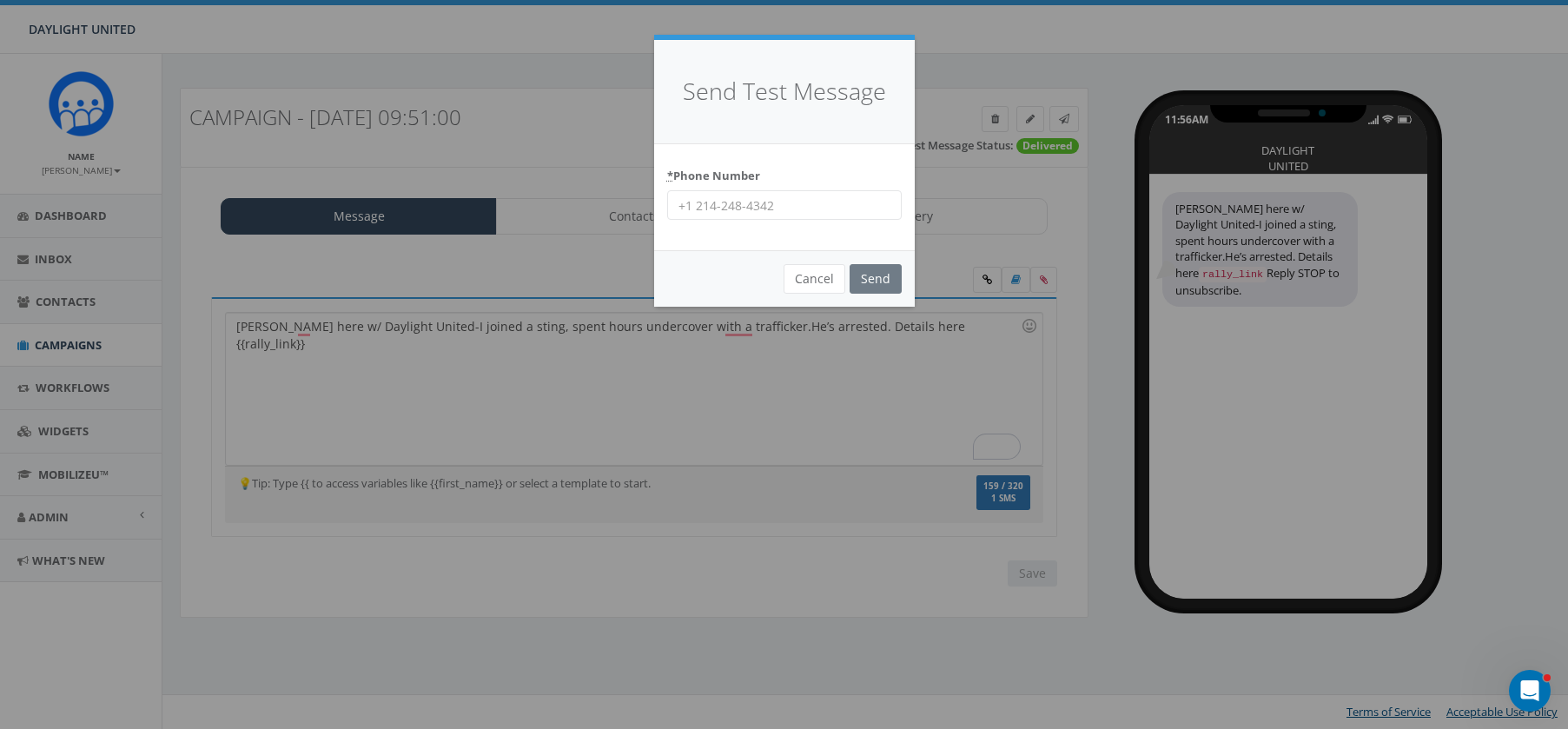
click at [752, 211] on input "* Phone Number" at bounding box center [784, 205] width 235 height 30
type input "402 730 0989"
click at [874, 277] on input "Send" at bounding box center [875, 279] width 52 height 30
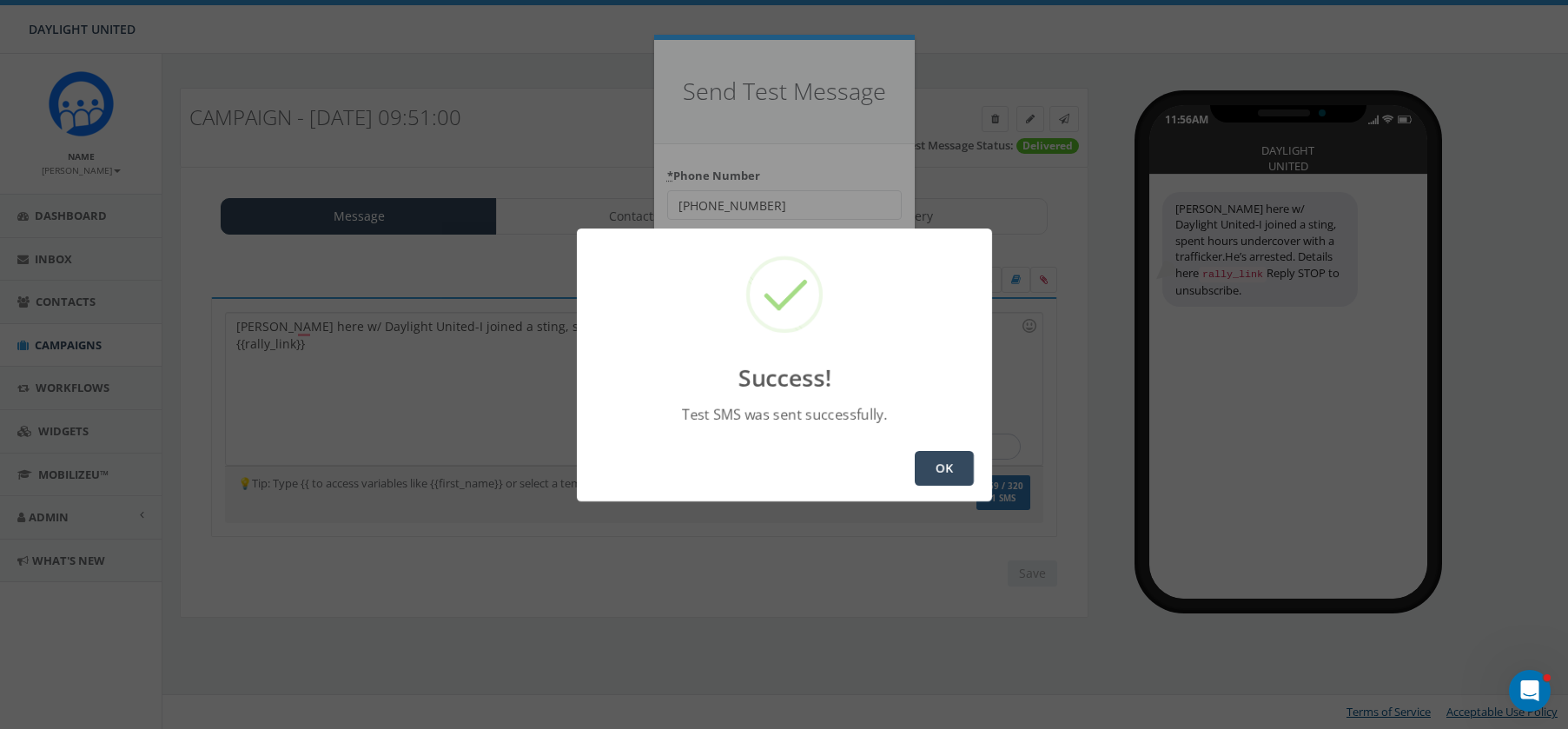
click at [943, 474] on button "OK" at bounding box center [944, 468] width 59 height 35
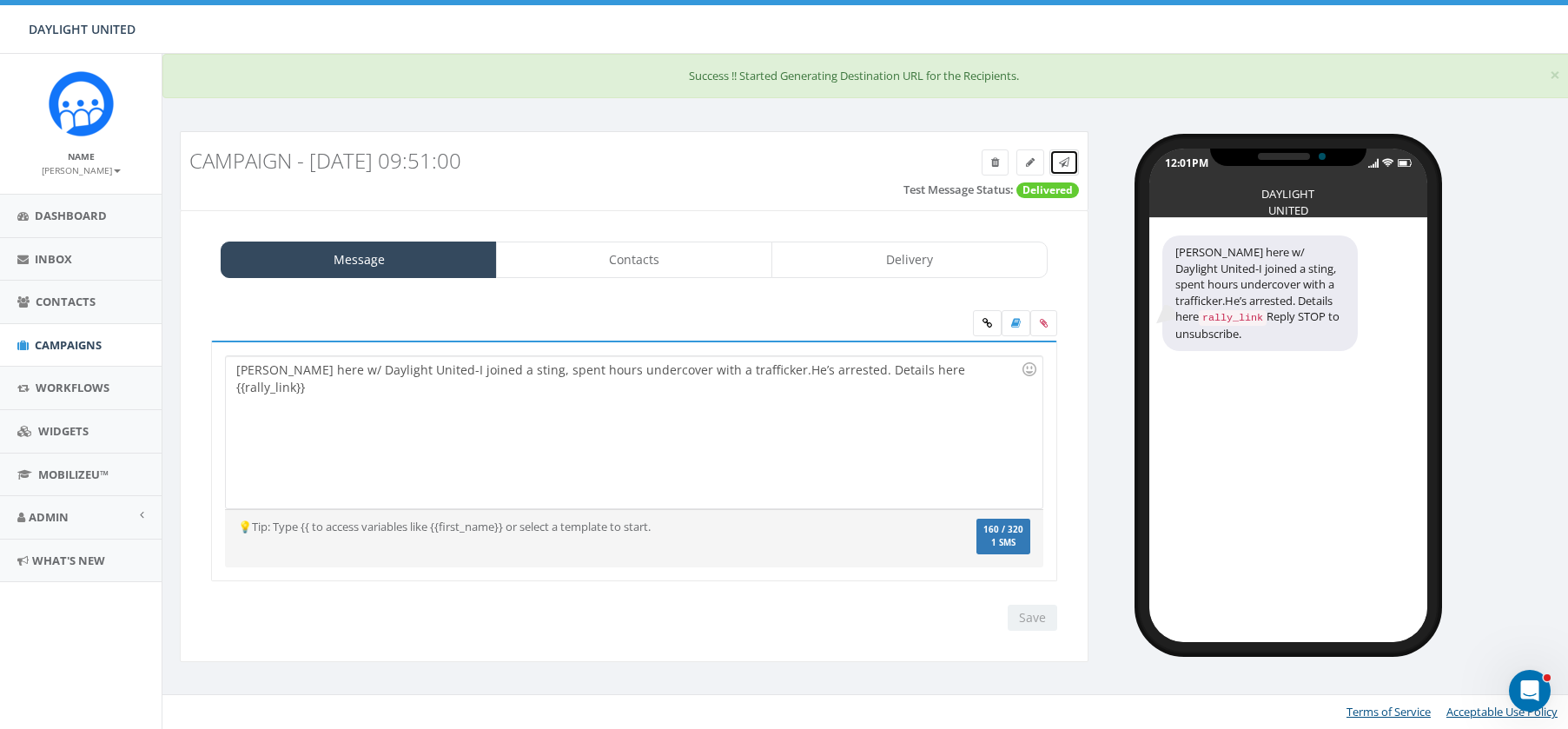
click at [1059, 169] on span at bounding box center [1063, 162] width 11 height 15
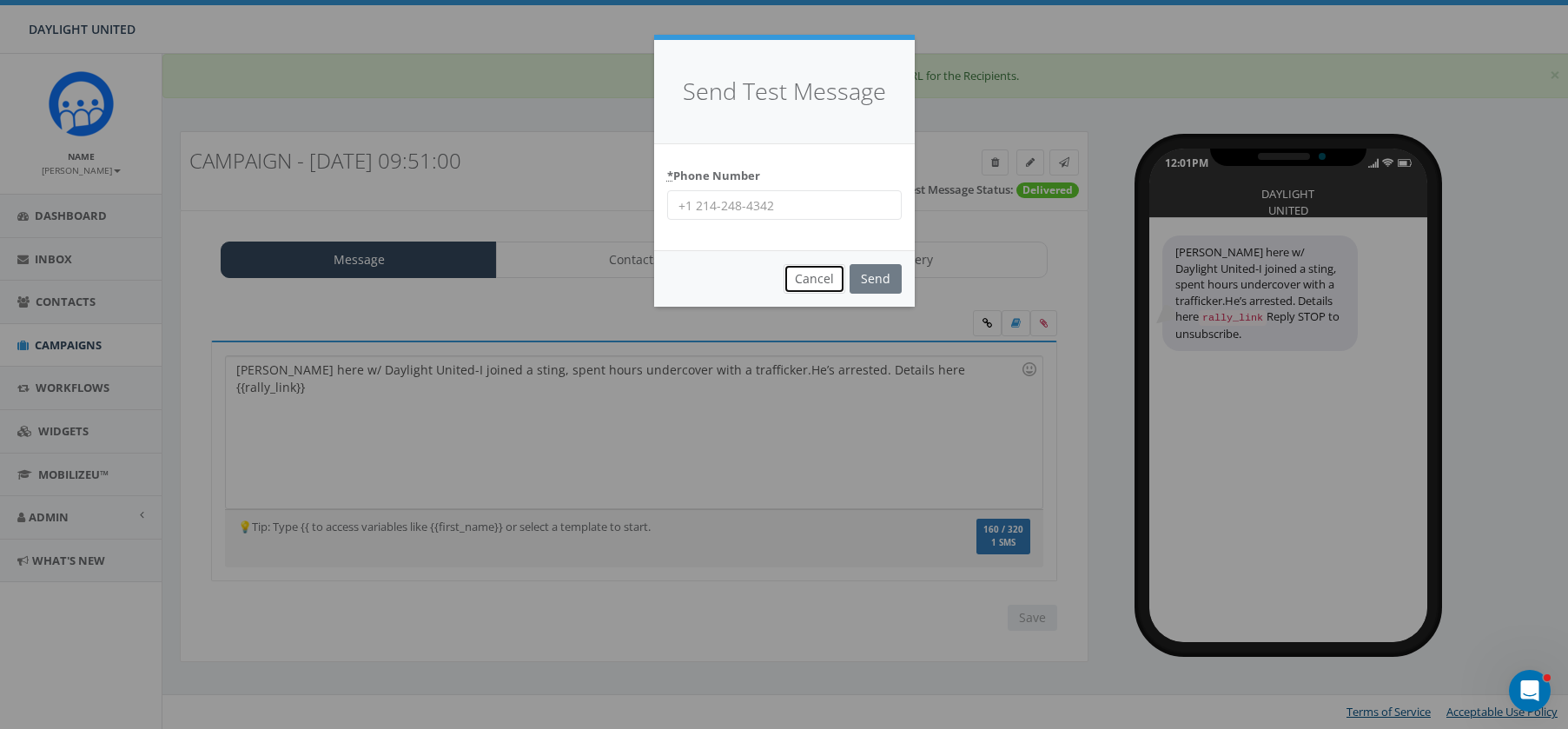
click at [817, 284] on button "Cancel" at bounding box center [814, 279] width 62 height 30
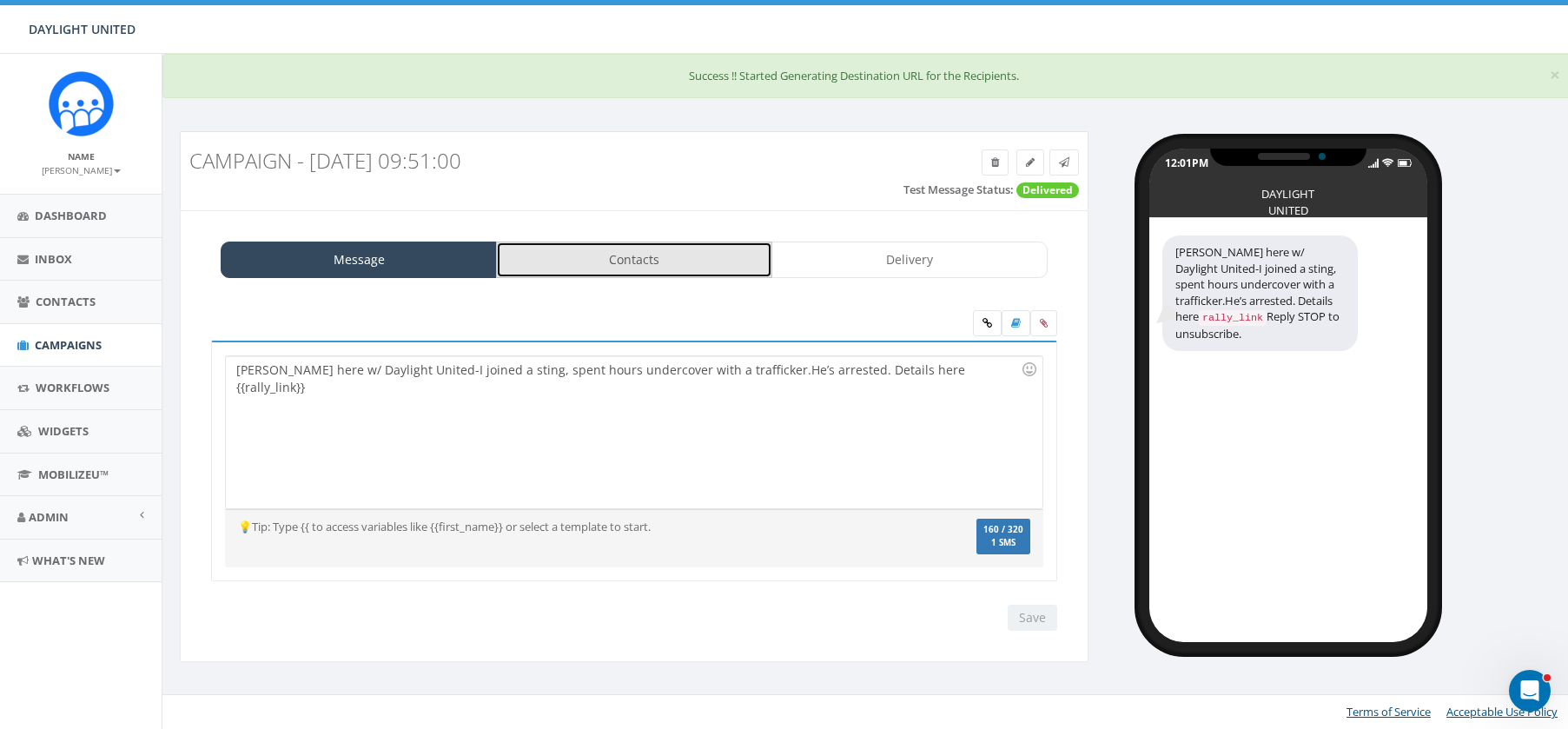
click at [659, 258] on link "Contacts" at bounding box center [634, 259] width 276 height 36
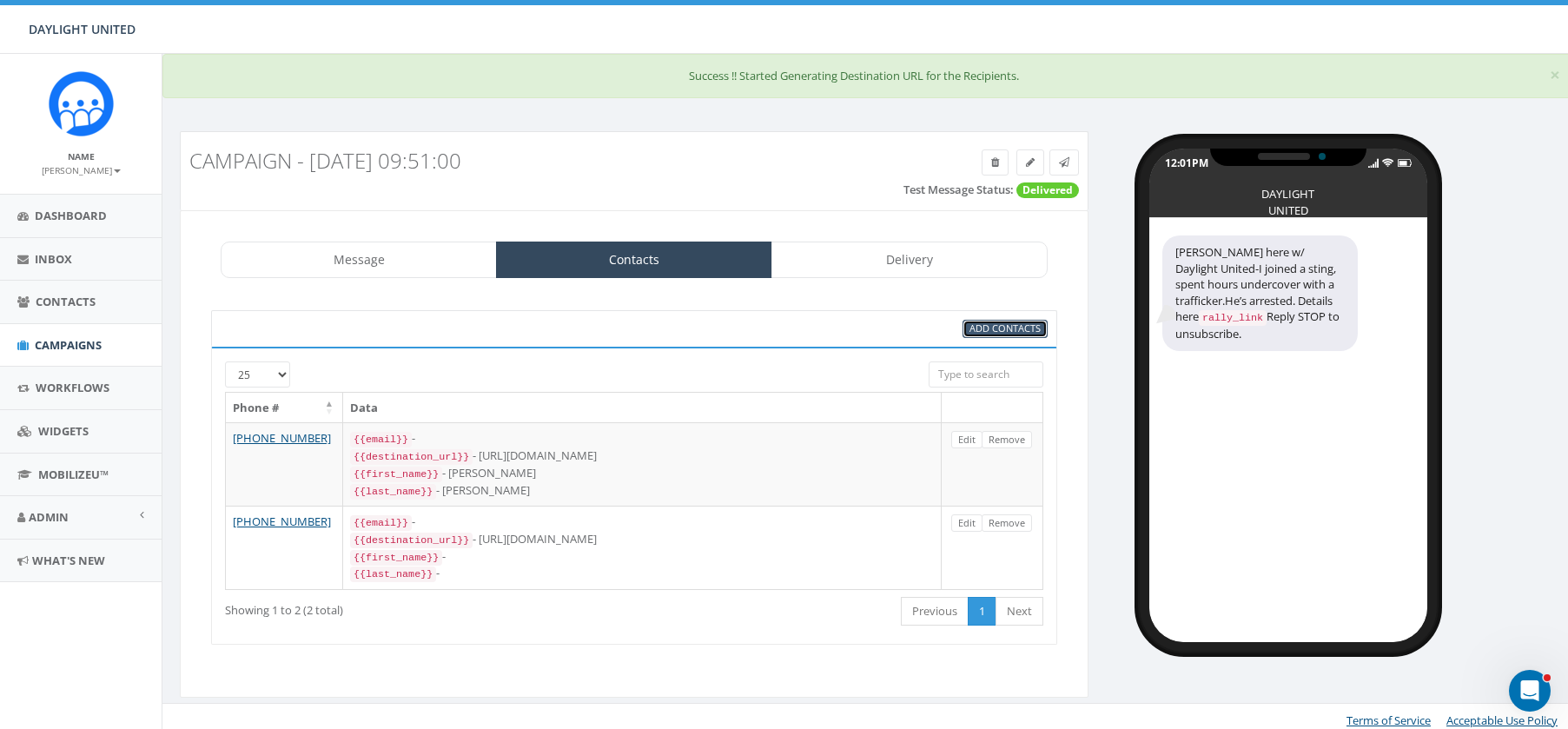
click at [992, 329] on span "Add Contacts" at bounding box center [1005, 328] width 71 height 13
select select
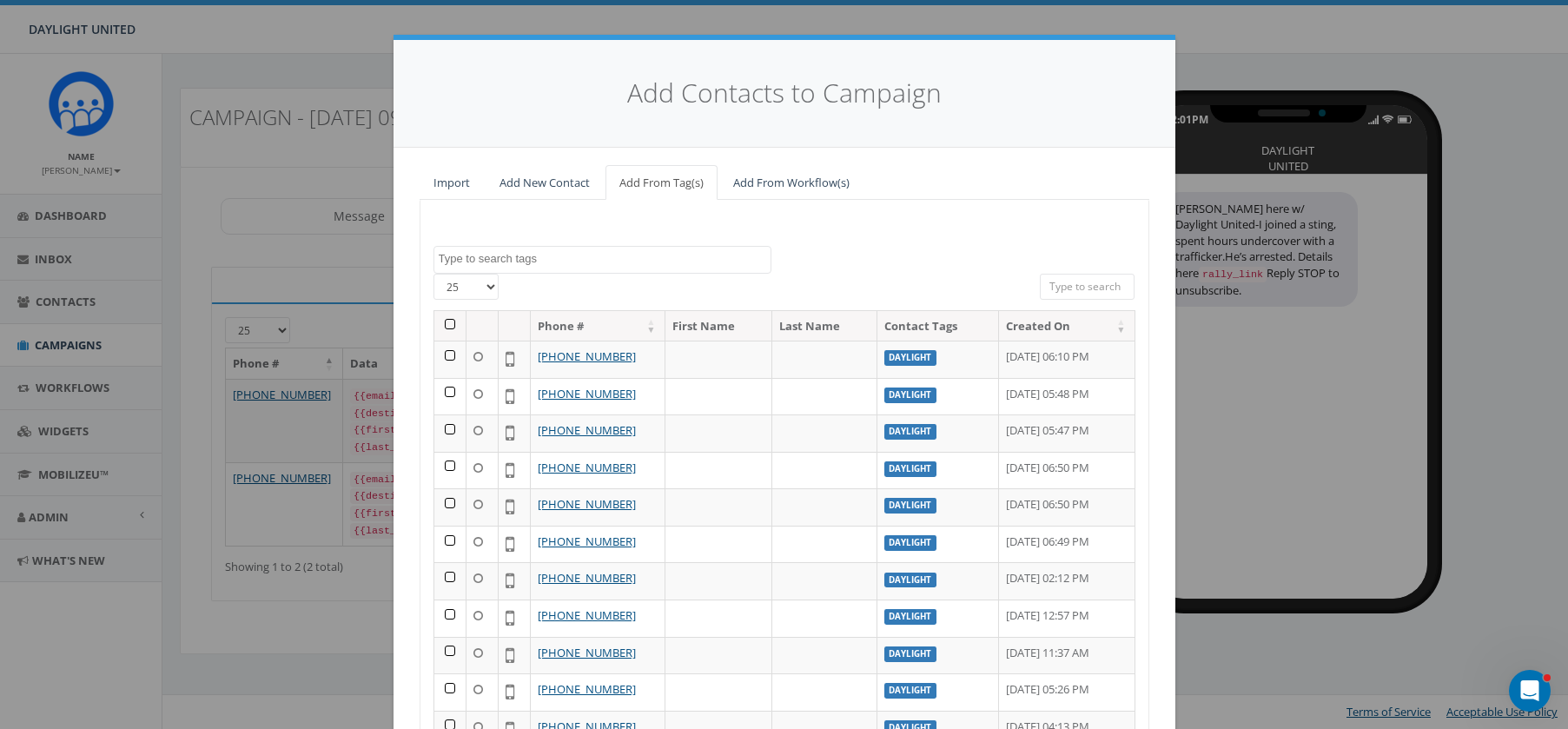
click at [448, 328] on th at bounding box center [450, 326] width 33 height 31
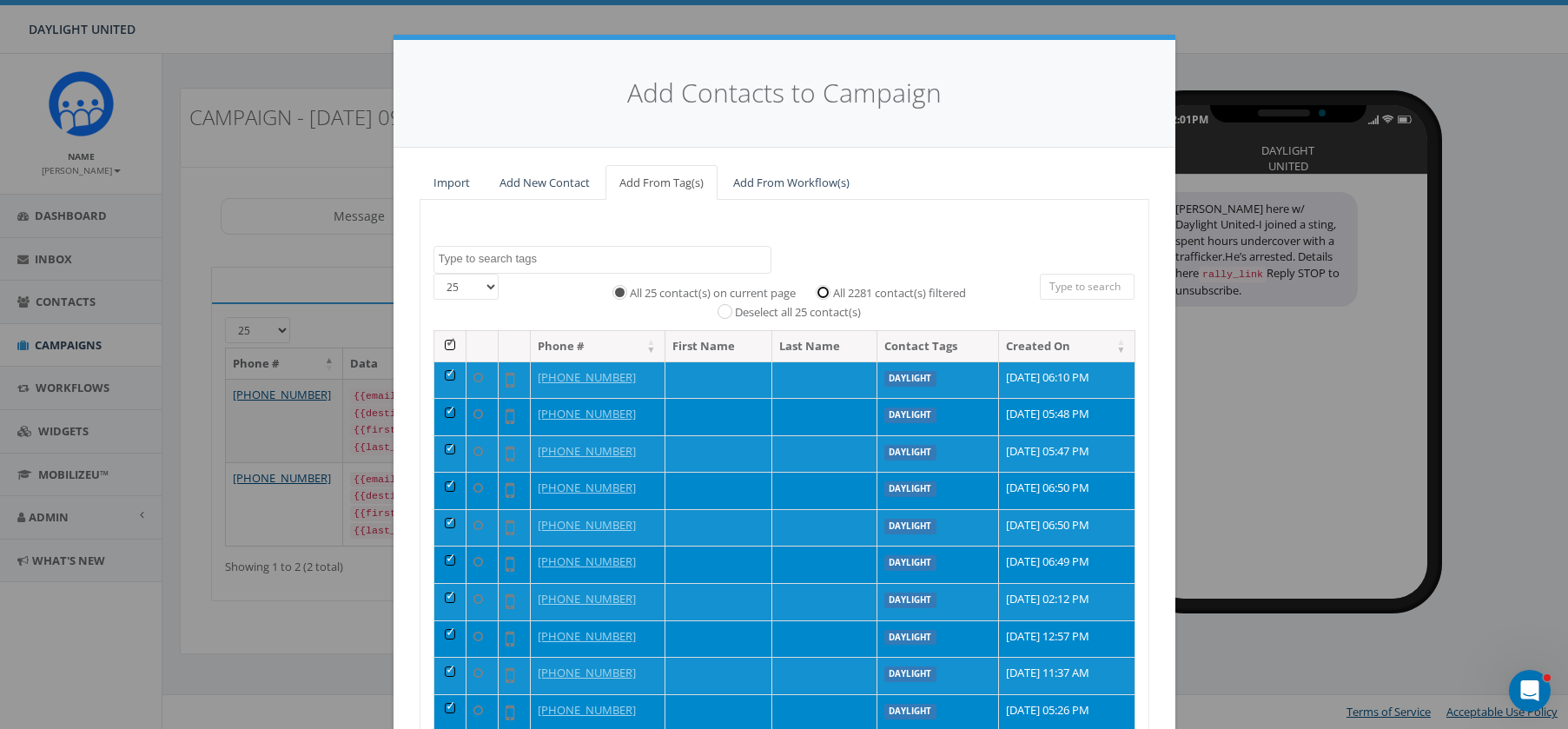
click at [825, 293] on input "All 2281 contact(s) filtered" at bounding box center [826, 291] width 11 height 11
radio input "true"
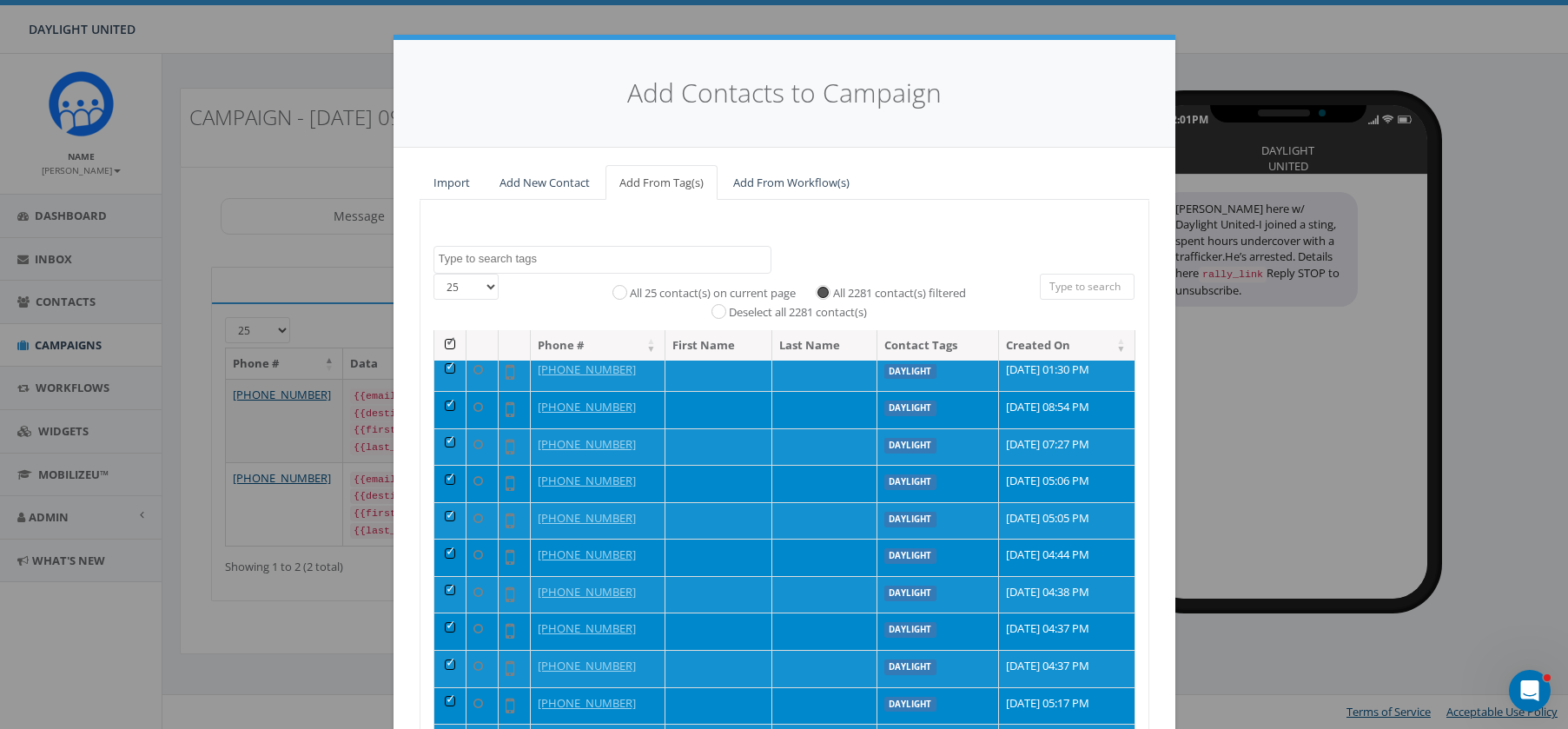
scroll to position [183, 0]
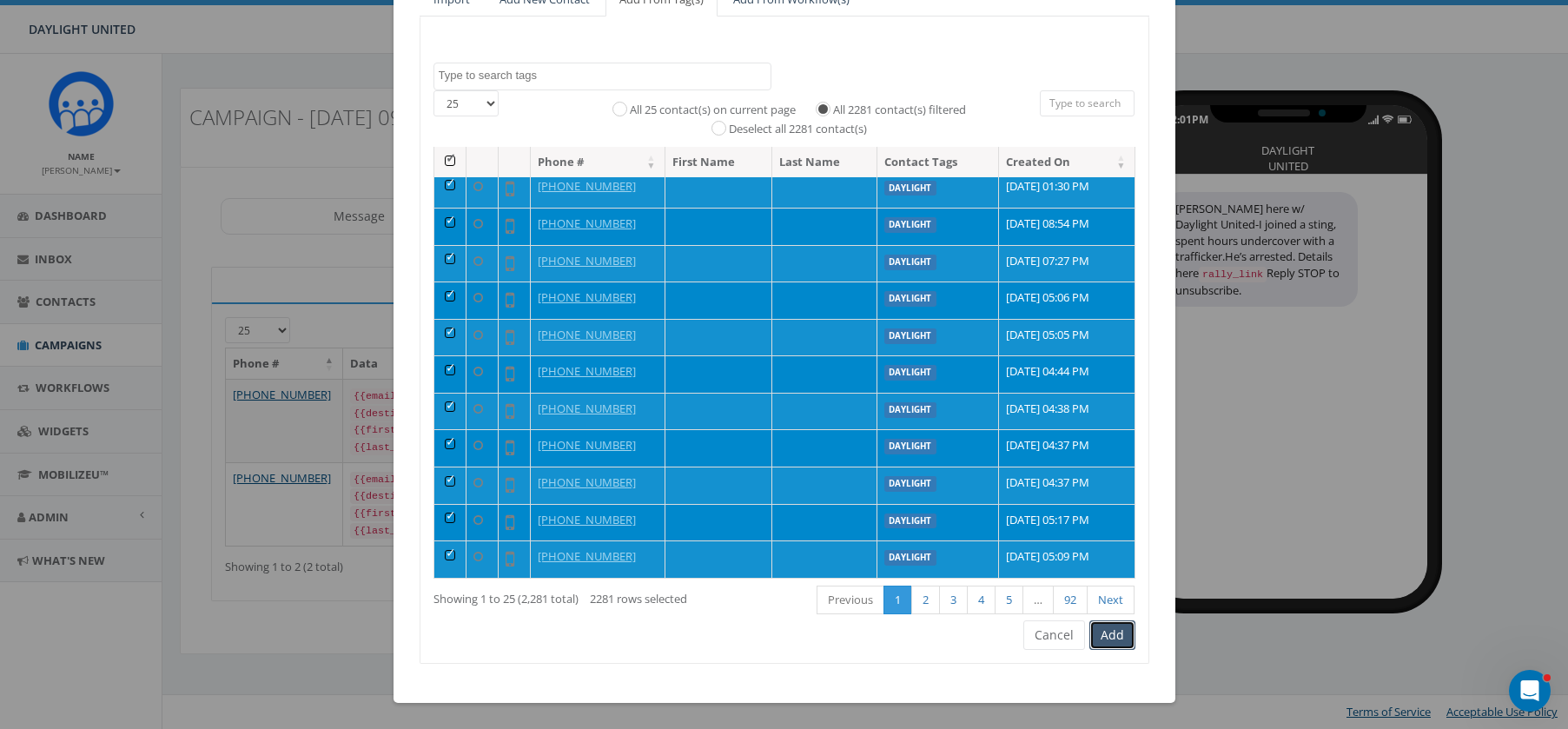
click at [1110, 644] on button "Add" at bounding box center [1111, 635] width 46 height 30
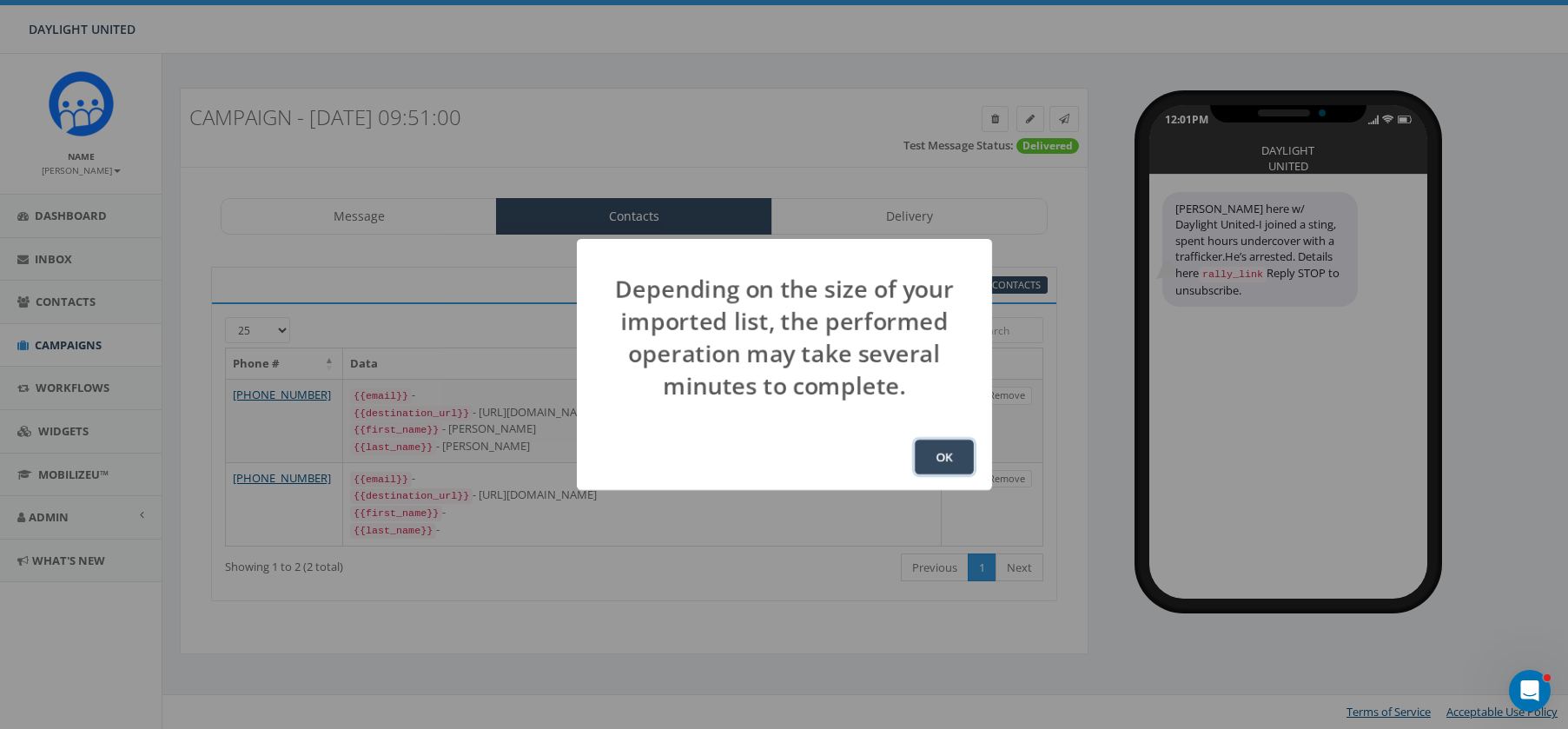
click at [951, 461] on button "OK" at bounding box center [944, 457] width 59 height 35
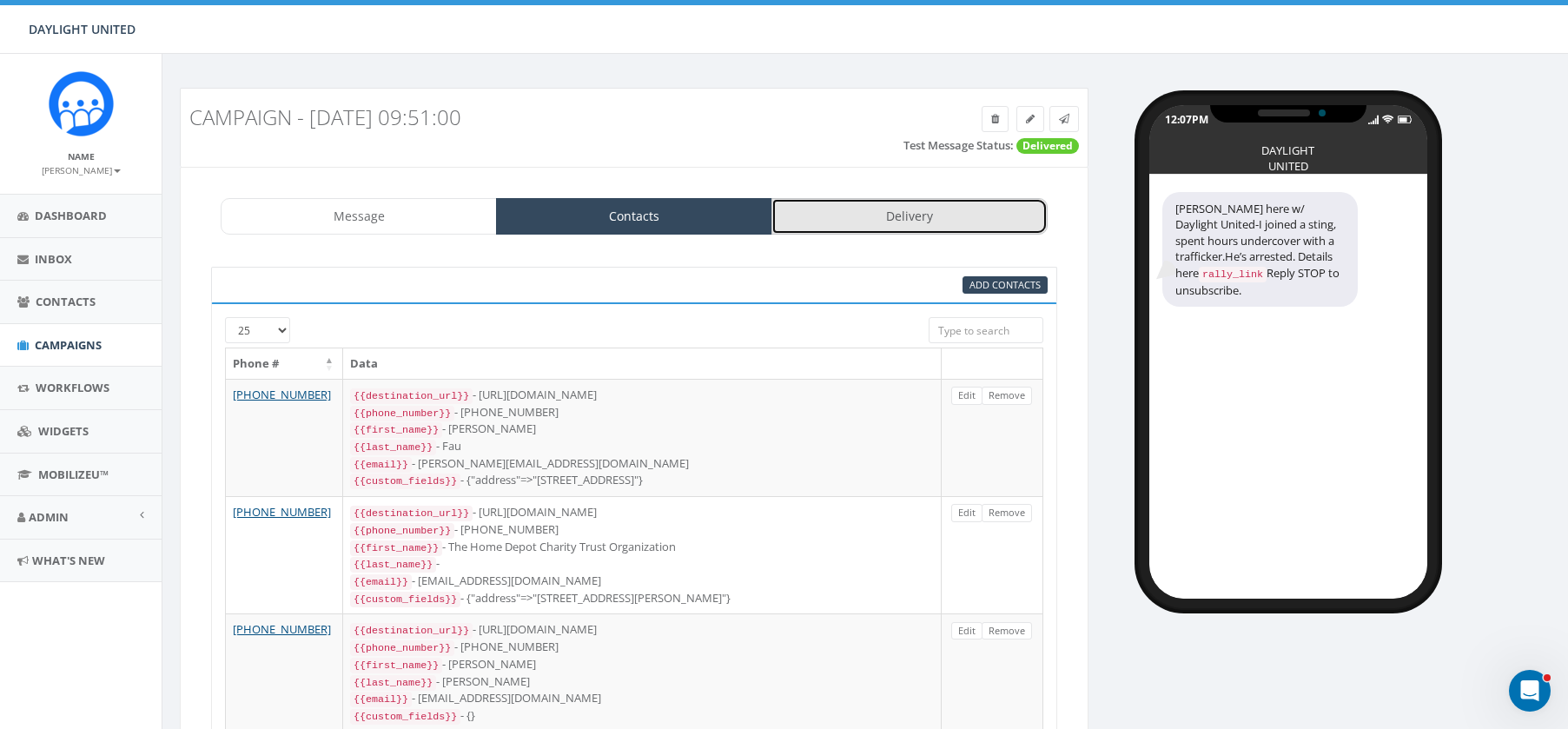
click at [962, 210] on link "Delivery" at bounding box center [909, 216] width 276 height 36
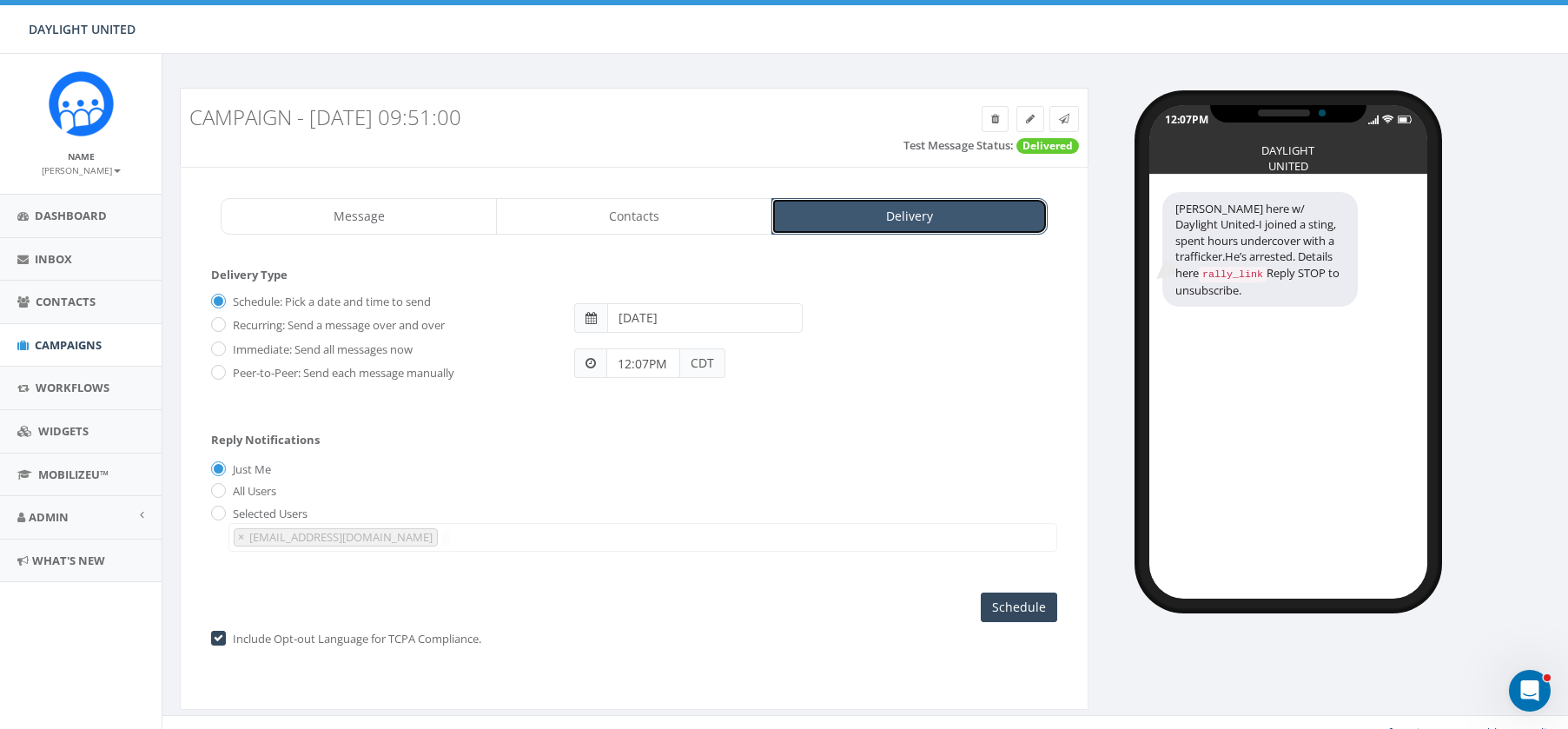
scroll to position [20, 0]
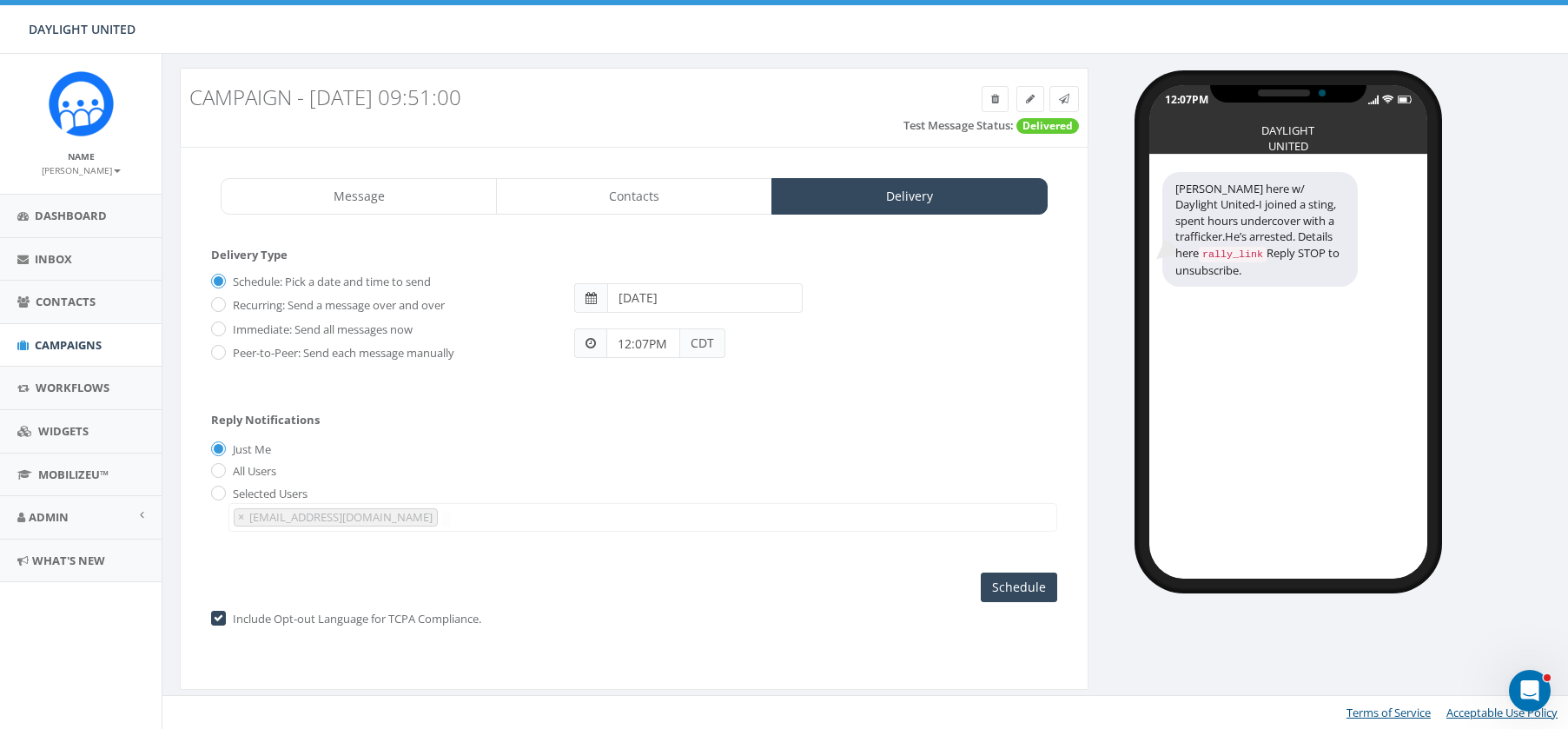
click at [646, 342] on input "12:07PM" at bounding box center [643, 343] width 74 height 30
type input "12:10PM"
click at [947, 501] on div "Selected Users remedydrive@gmail.com × remedydrive@gmail.com" at bounding box center [634, 507] width 846 height 46
click at [1000, 577] on input "Schedule" at bounding box center [1018, 587] width 76 height 30
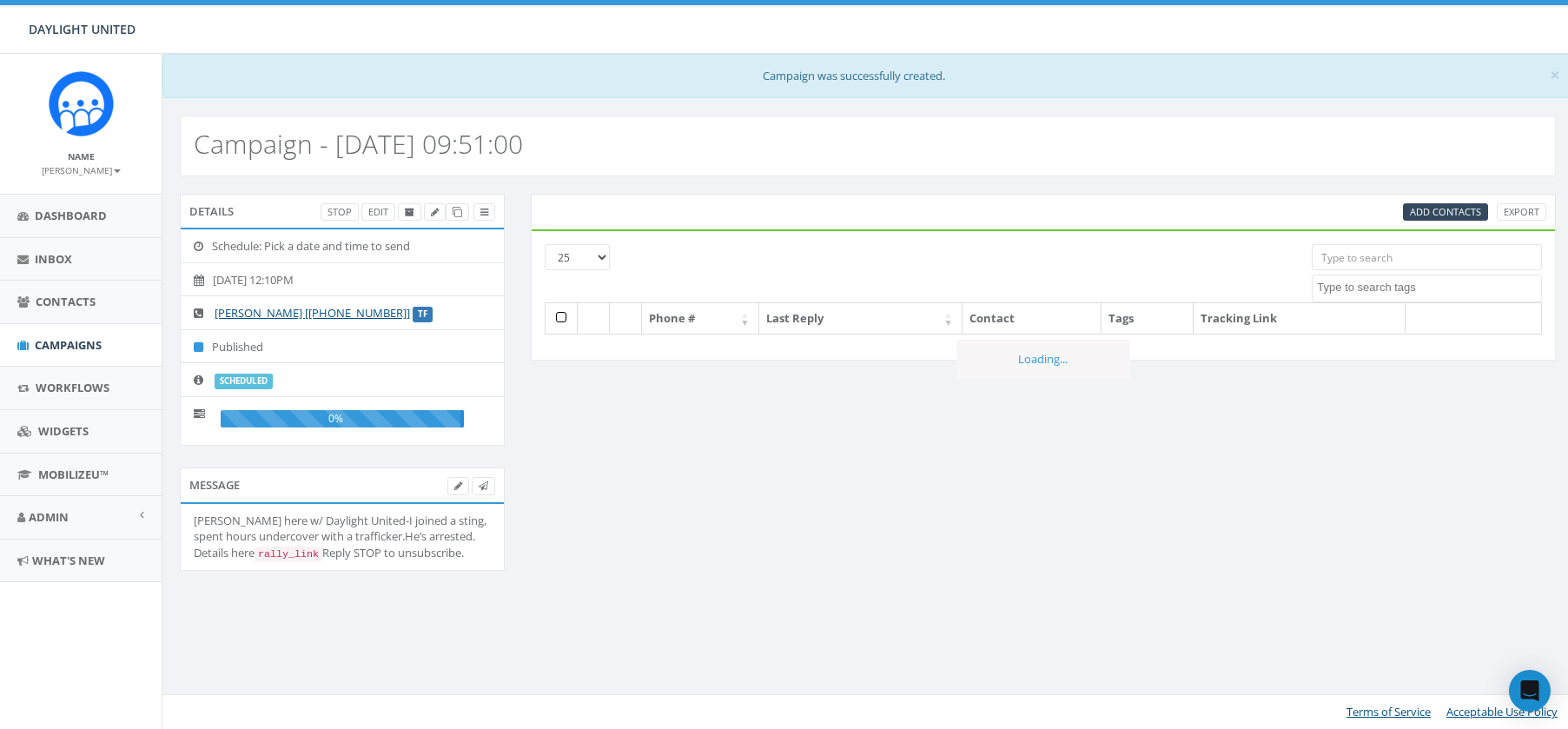
select select
